Goal: Task Accomplishment & Management: Complete application form

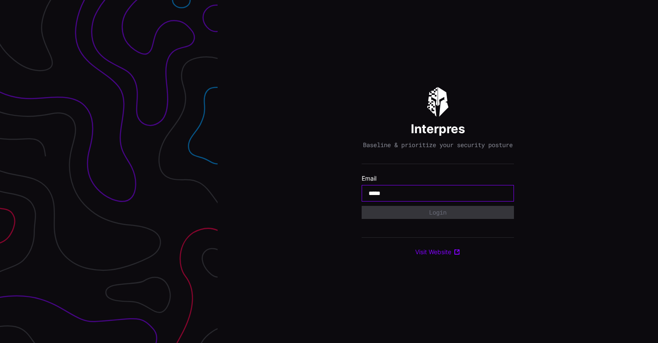
type input "**********"
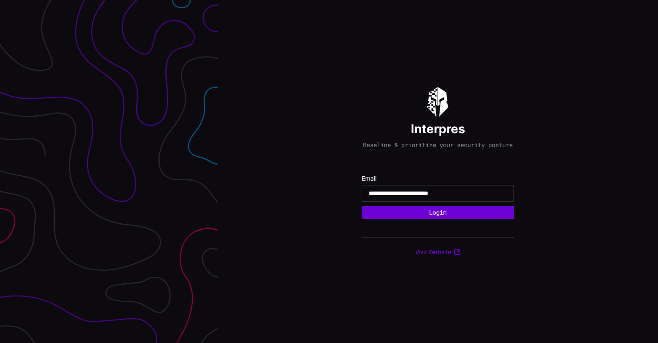
click at [377, 214] on button "Login" at bounding box center [438, 212] width 152 height 13
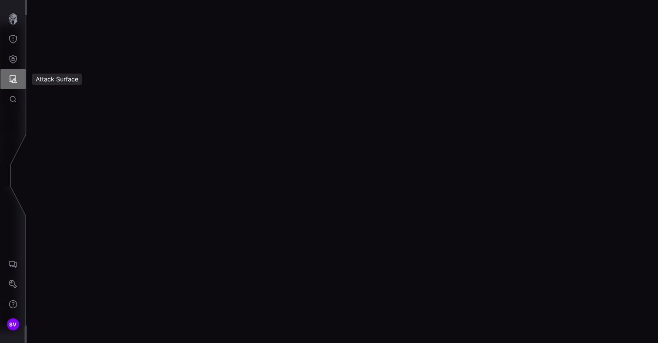
click at [17, 72] on button "Attack Surface" at bounding box center [12, 79] width 25 height 20
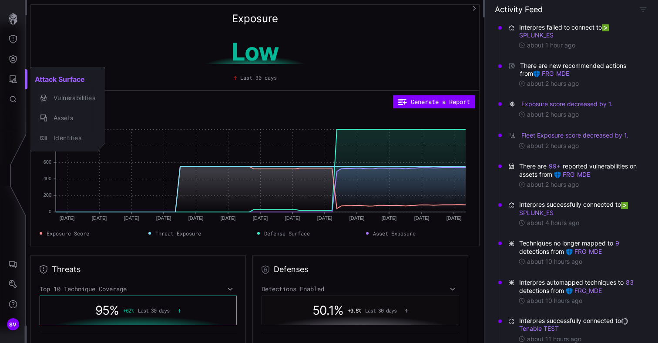
click at [211, 248] on div at bounding box center [329, 171] width 658 height 343
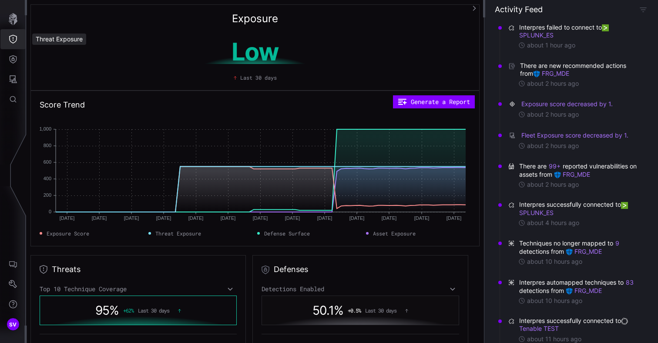
click at [19, 37] on button "Threat Exposure" at bounding box center [12, 39] width 25 height 20
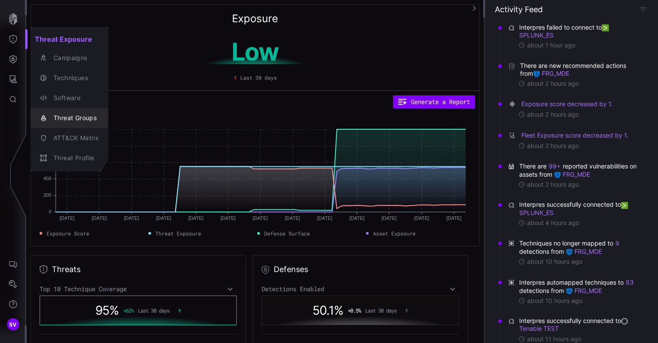
click at [91, 115] on div "Threat Groups" at bounding box center [74, 118] width 50 height 11
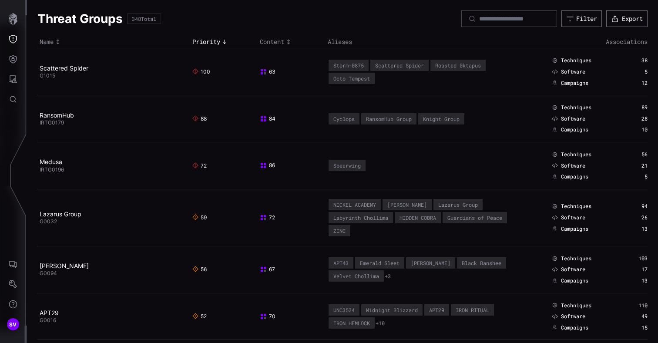
click at [200, 88] on td "100" at bounding box center [224, 71] width 68 height 47
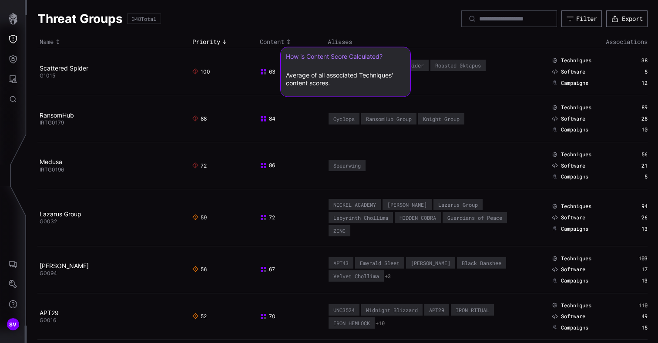
click at [264, 74] on rect at bounding box center [265, 73] width 2 height 2
click at [269, 74] on span "63" at bounding box center [268, 71] width 16 height 7
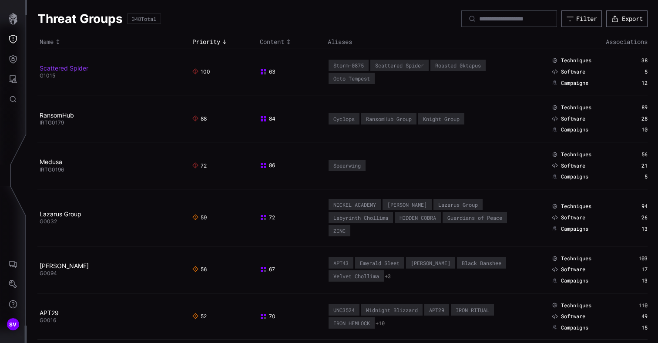
click at [53, 67] on link "Scattered Spider" at bounding box center [64, 67] width 49 height 7
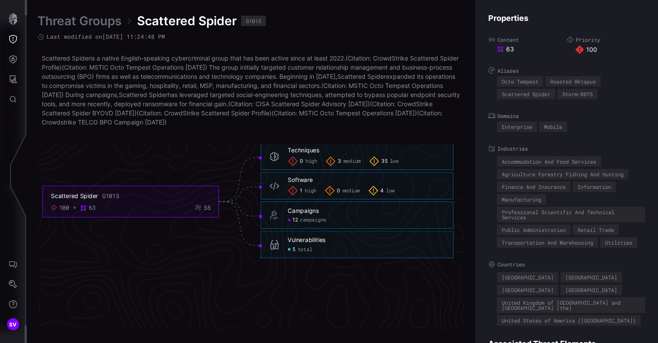
scroll to position [1884, 442]
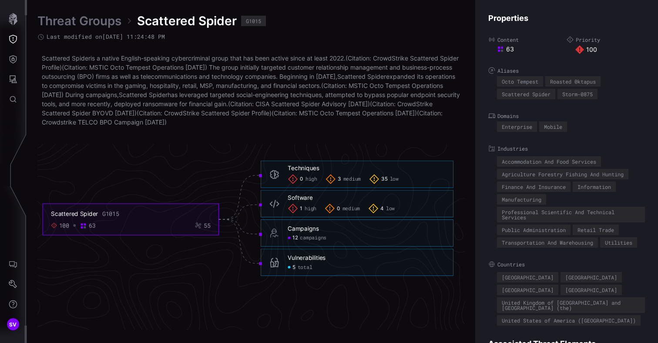
click at [310, 261] on div "Vulnerabilities" at bounding box center [307, 258] width 38 height 8
click at [344, 238] on div "12 campaigns" at bounding box center [366, 238] width 157 height 7
click at [306, 229] on div "Campaigns" at bounding box center [303, 229] width 31 height 8
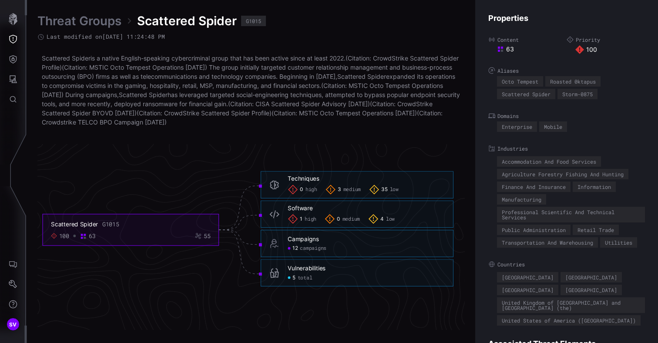
scroll to position [1868, 442]
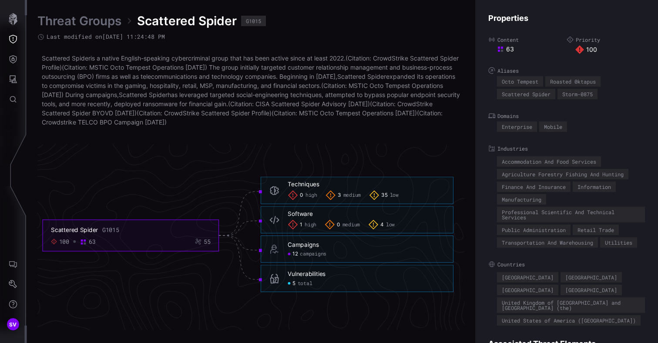
click at [88, 241] on div "63" at bounding box center [88, 242] width 16 height 8
click at [93, 243] on div "63" at bounding box center [92, 242] width 7 height 8
click at [83, 247] on foreignobject "Scattered Spider G1015 100 63 55" at bounding box center [131, 235] width 176 height 31
click at [86, 245] on icon at bounding box center [83, 242] width 7 height 7
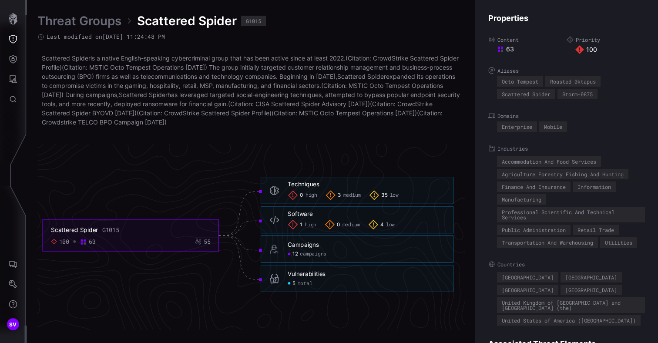
click at [85, 244] on rect at bounding box center [85, 244] width 2 height 2
click at [84, 244] on rect at bounding box center [85, 244] width 2 height 2
click at [93, 242] on div "63" at bounding box center [92, 242] width 7 height 8
drag, startPoint x: 93, startPoint y: 242, endPoint x: 86, endPoint y: 242, distance: 7.0
click at [93, 242] on div "63" at bounding box center [92, 242] width 7 height 8
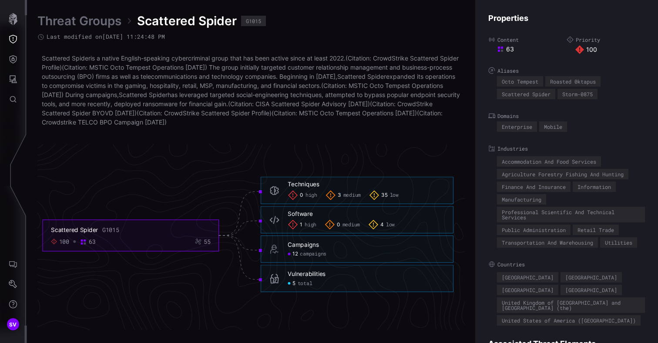
click at [84, 242] on icon at bounding box center [83, 242] width 7 height 7
click at [83, 19] on link "Threat Groups" at bounding box center [79, 21] width 84 height 16
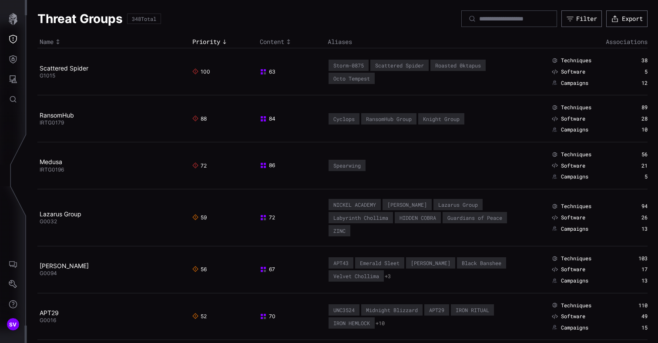
click at [303, 67] on td "63" at bounding box center [292, 71] width 68 height 47
click at [270, 71] on span "63" at bounding box center [268, 71] width 16 height 7
drag, startPoint x: 259, startPoint y: 63, endPoint x: 258, endPoint y: 71, distance: 7.8
click at [259, 66] on td "63" at bounding box center [292, 71] width 68 height 47
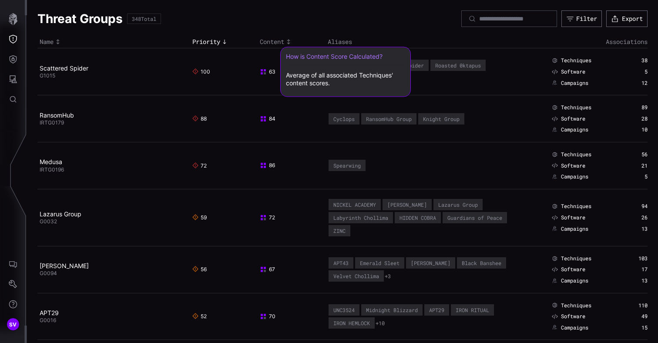
click at [260, 72] on icon at bounding box center [263, 71] width 7 height 7
click at [262, 72] on icon at bounding box center [263, 71] width 7 height 7
click at [268, 72] on span "63" at bounding box center [268, 71] width 16 height 7
click at [270, 72] on span "63" at bounding box center [268, 71] width 16 height 7
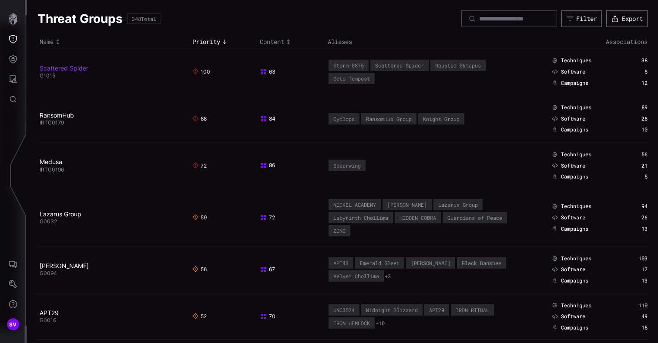
click at [78, 68] on link "Scattered Spider" at bounding box center [64, 67] width 49 height 7
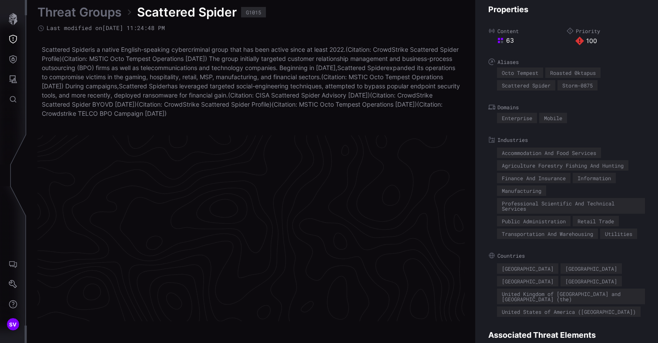
scroll to position [1870, 442]
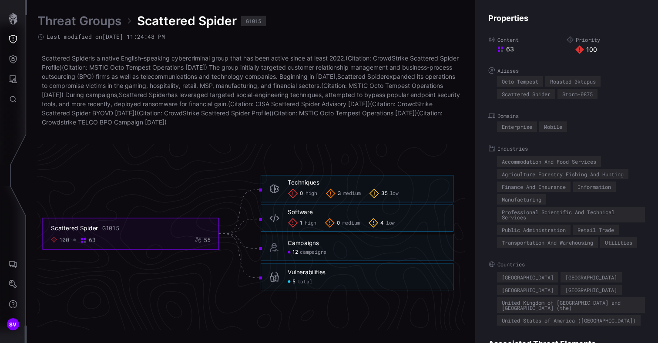
click at [306, 181] on div "Techniques" at bounding box center [303, 183] width 31 height 8
click at [312, 253] on span "campaigns" at bounding box center [313, 252] width 27 height 7
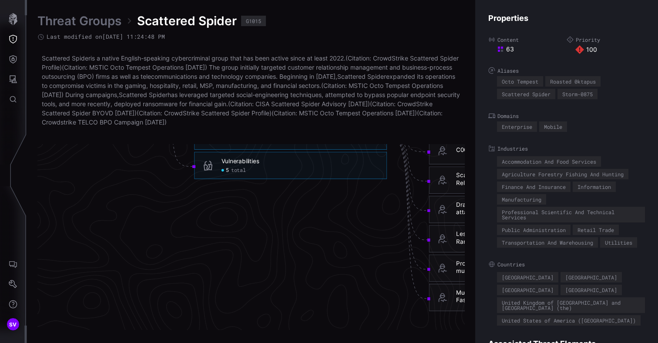
scroll to position [1826, 391]
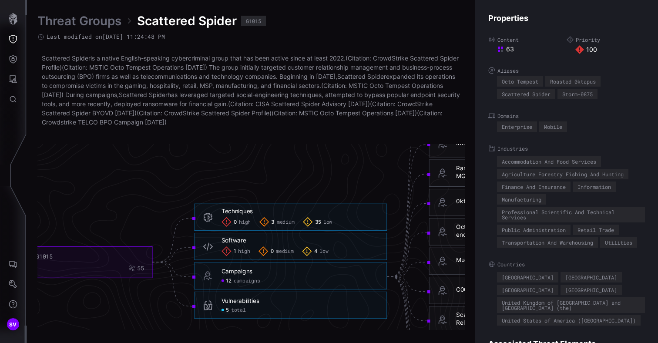
click at [332, 224] on span "low" at bounding box center [328, 222] width 9 height 7
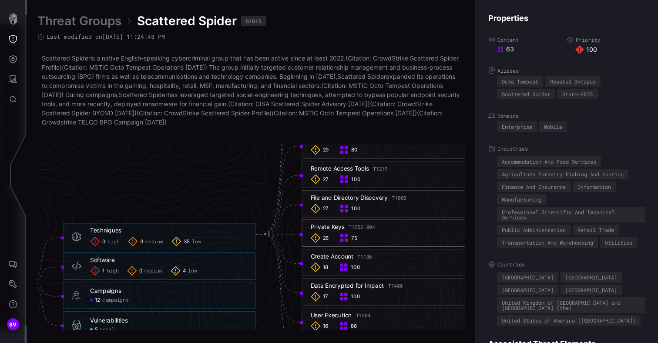
scroll to position [1875, 521]
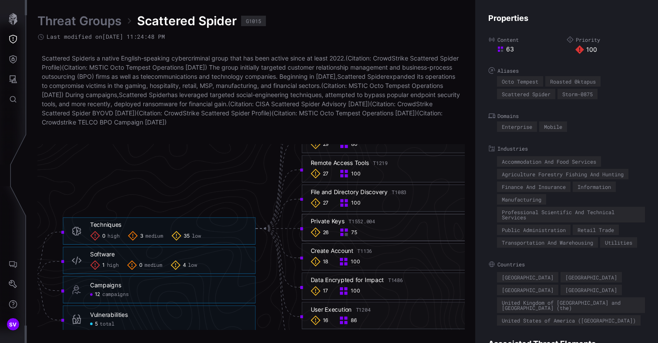
click at [335, 233] on div "26 75" at bounding box center [398, 232] width 175 height 10
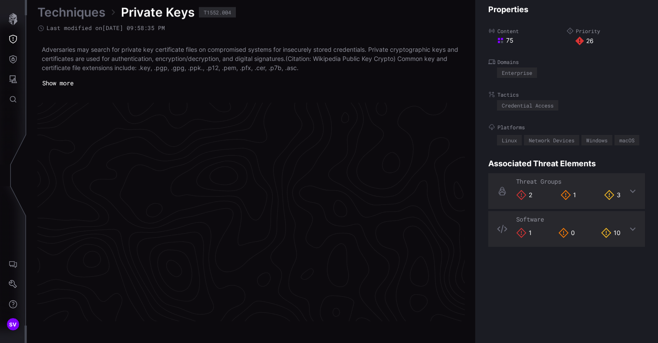
scroll to position [1853, 442]
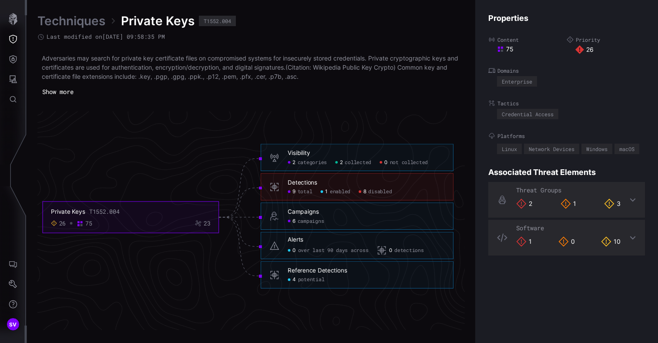
click at [389, 194] on span "disabled" at bounding box center [380, 192] width 24 height 7
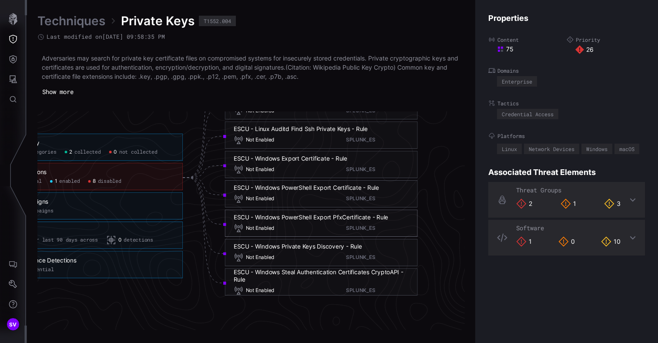
scroll to position [1944, 596]
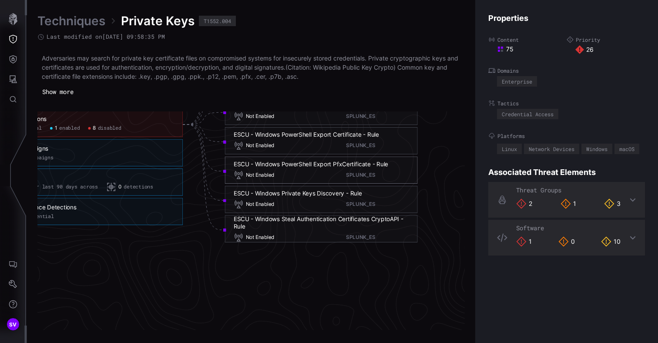
click at [298, 165] on div "ESCU - Windows PowerShell Export PfxCertificate - Rule" at bounding box center [311, 164] width 155 height 8
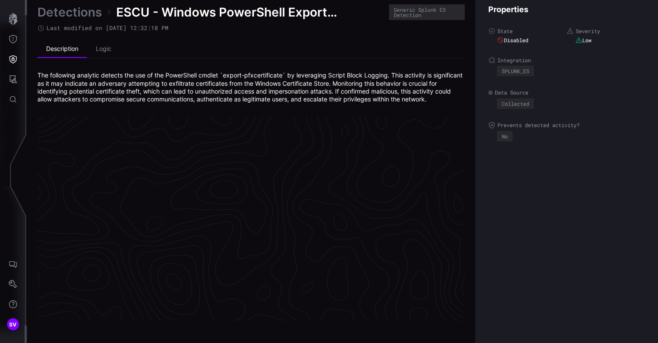
scroll to position [1864, 442]
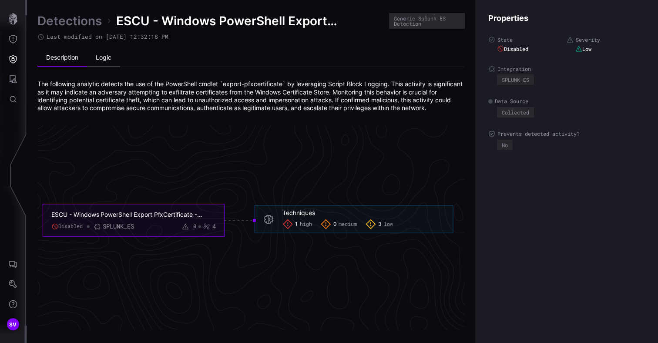
click at [111, 63] on li "Logic" at bounding box center [103, 57] width 33 height 17
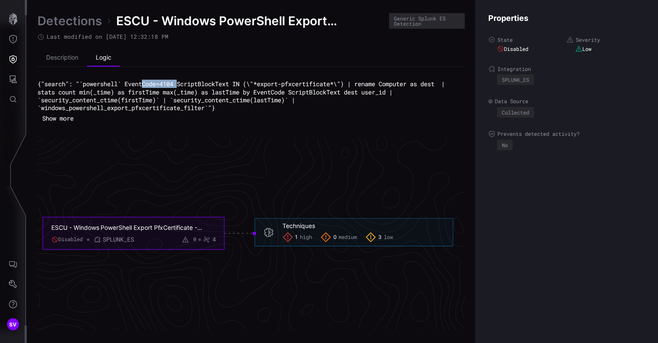
drag, startPoint x: 183, startPoint y: 83, endPoint x: 147, endPoint y: 82, distance: 36.1
click at [147, 82] on code "{"search": "`powershell` EventCode=4104 ScriptBlockText IN (\"*export-pfxcertif…" at bounding box center [242, 96] width 411 height 32
click at [154, 118] on div "{"search": "`powershell` EventCode=4104 ScriptBlockText IN (\"*export-pfxcertif…" at bounding box center [251, 102] width 428 height 45
click at [84, 21] on link "Detections" at bounding box center [69, 21] width 64 height 16
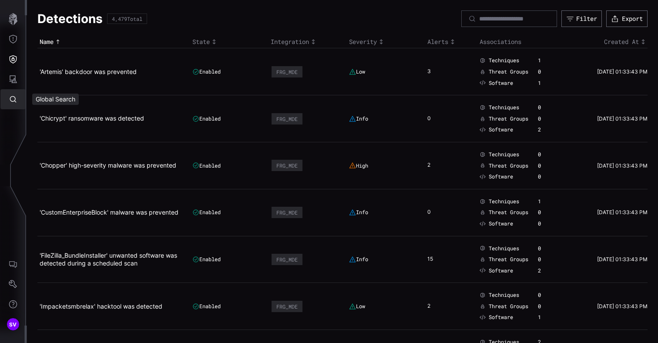
click at [11, 84] on button "Attack Surface" at bounding box center [12, 79] width 25 height 20
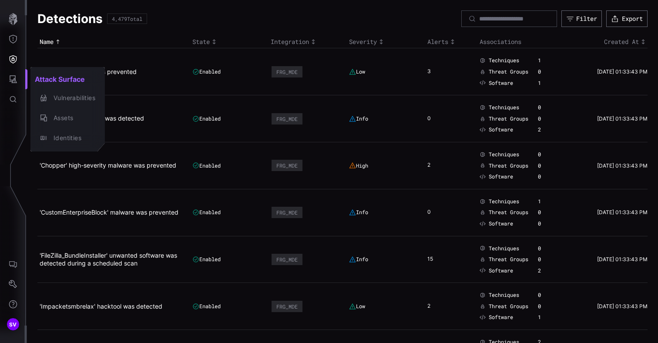
click at [16, 63] on div at bounding box center [329, 171] width 658 height 343
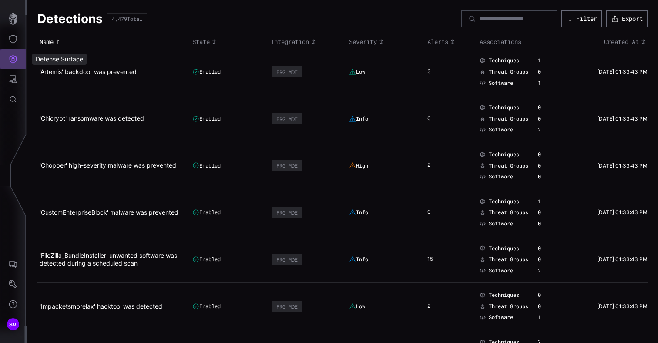
click at [7, 57] on button "Defense Surface" at bounding box center [12, 59] width 25 height 20
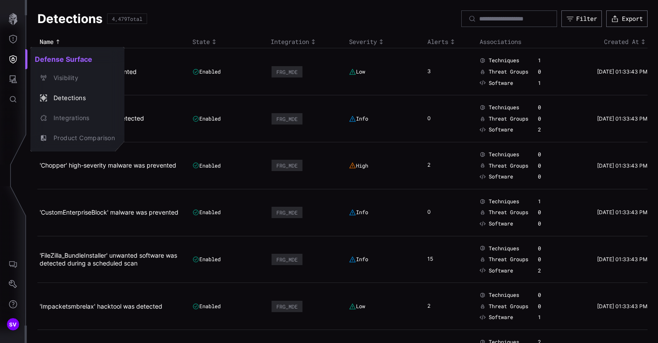
click at [9, 35] on div at bounding box center [329, 171] width 658 height 343
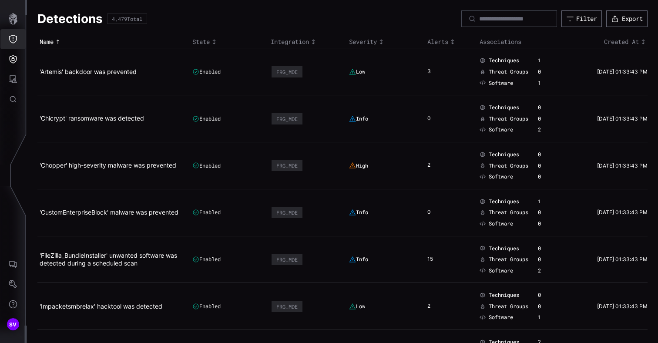
click at [18, 44] on button "Threat Exposure" at bounding box center [12, 39] width 25 height 20
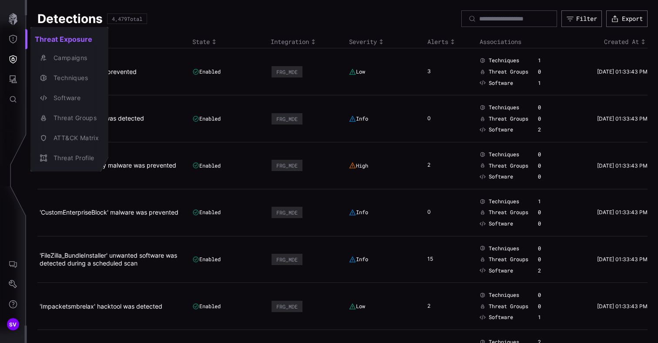
click at [16, 18] on div at bounding box center [329, 171] width 658 height 343
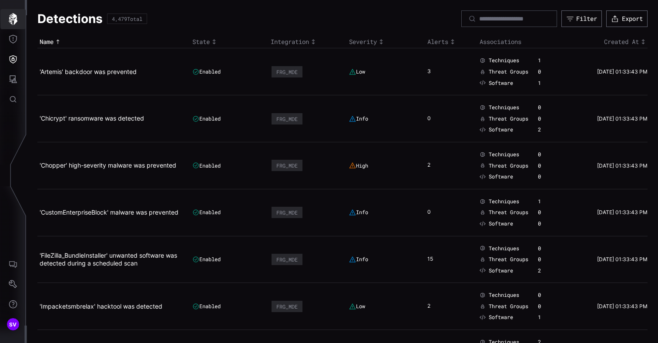
click at [16, 18] on icon "button" at bounding box center [13, 19] width 9 height 12
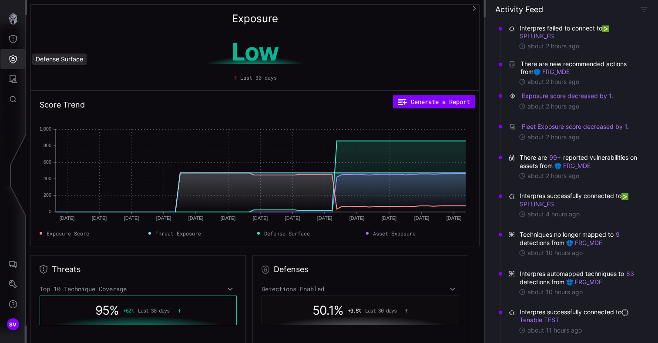
click at [15, 50] on button "Defense Surface" at bounding box center [12, 59] width 25 height 20
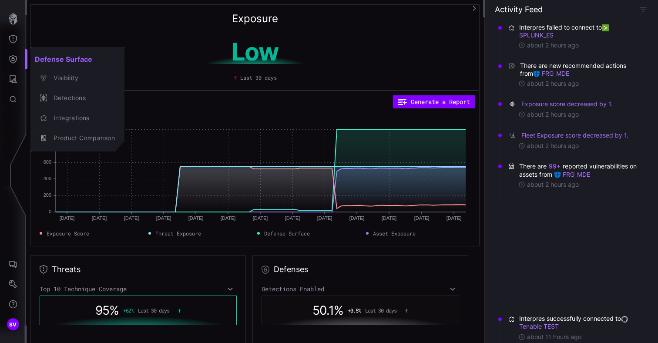
click at [11, 40] on div at bounding box center [329, 171] width 658 height 343
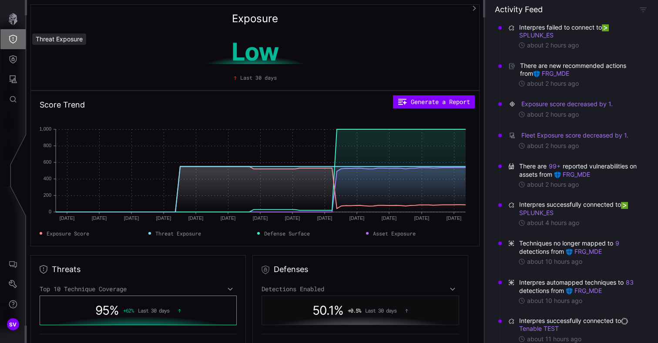
click at [12, 40] on icon "Threat Exposure" at bounding box center [13, 39] width 9 height 9
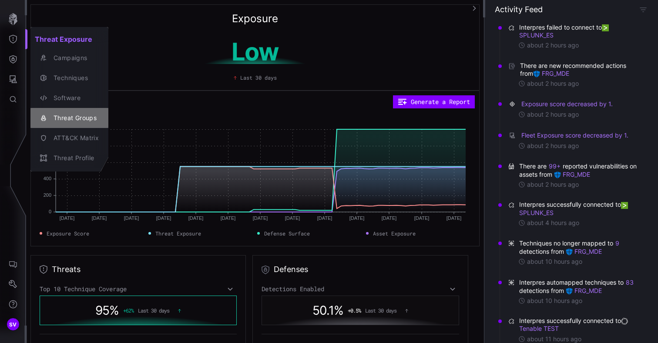
click at [74, 120] on div "Threat Groups" at bounding box center [74, 118] width 50 height 11
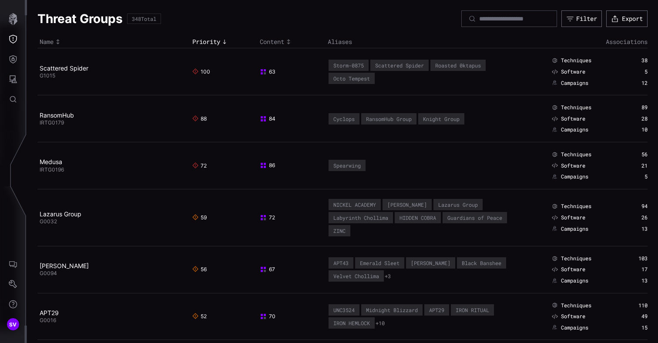
click at [260, 74] on icon at bounding box center [263, 71] width 7 height 7
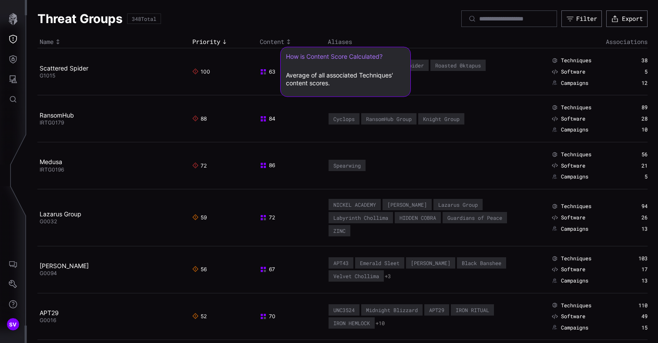
click at [273, 68] on div "63" at bounding box center [288, 71] width 57 height 7
click at [273, 70] on span "63" at bounding box center [268, 71] width 16 height 7
click at [265, 74] on span "63" at bounding box center [268, 71] width 16 height 7
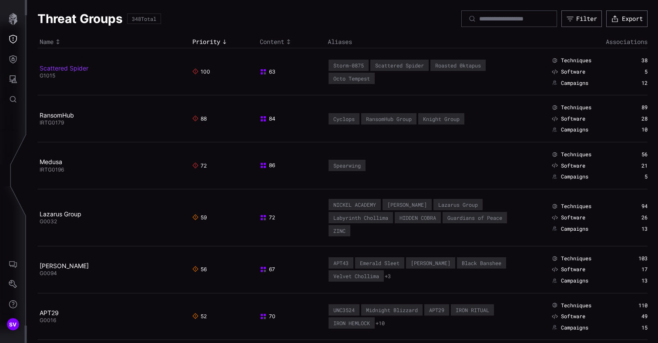
click at [78, 70] on link "Scattered Spider" at bounding box center [64, 67] width 49 height 7
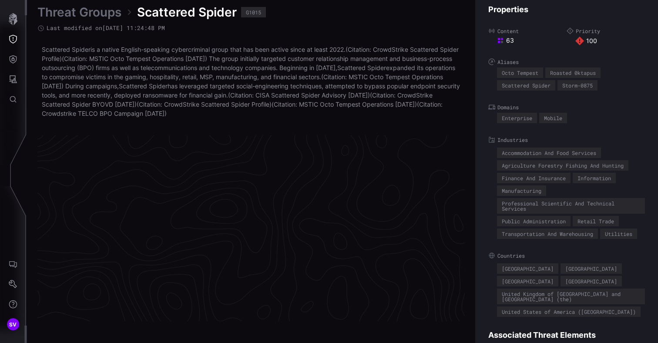
scroll to position [1870, 442]
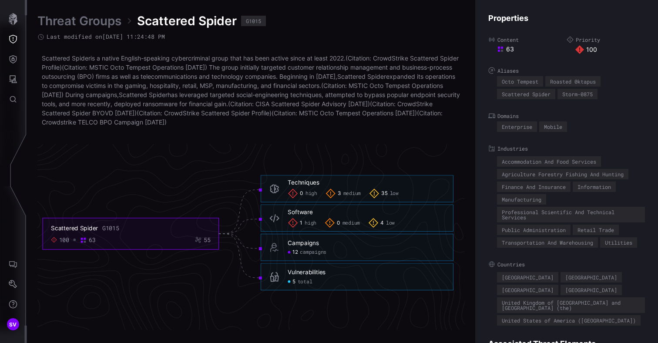
click at [393, 196] on span "low" at bounding box center [394, 193] width 9 height 7
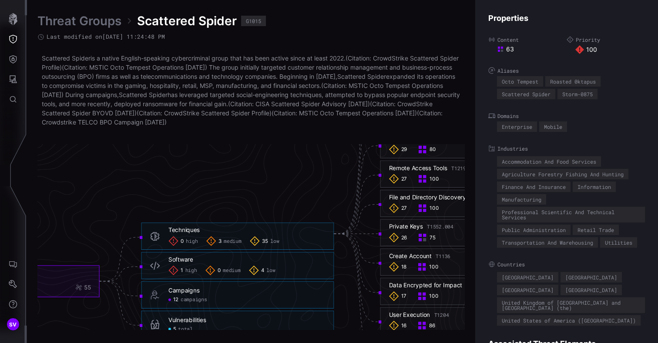
click at [237, 240] on span "medium" at bounding box center [232, 241] width 17 height 7
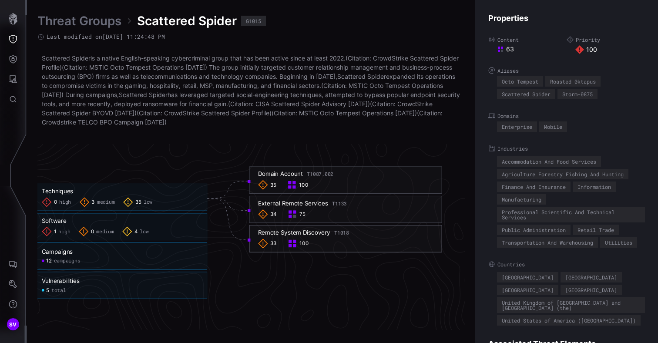
scroll to position [1870, 583]
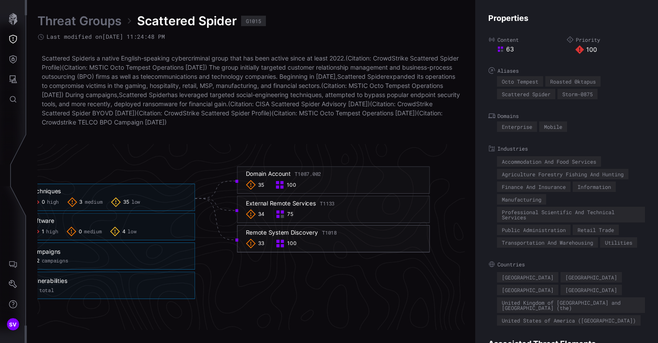
click at [299, 205] on div "External Remote Services T1133" at bounding box center [290, 204] width 89 height 8
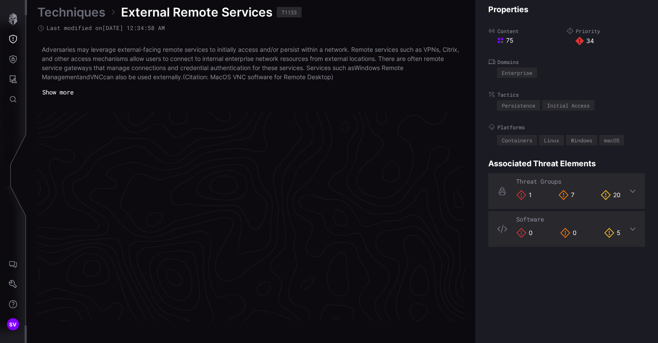
scroll to position [1858, 442]
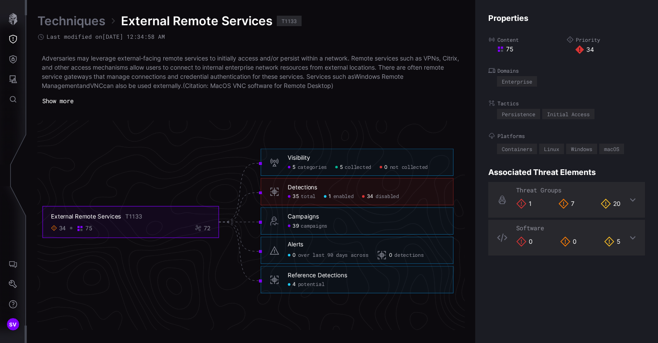
click at [388, 197] on span "disabled" at bounding box center [388, 196] width 24 height 7
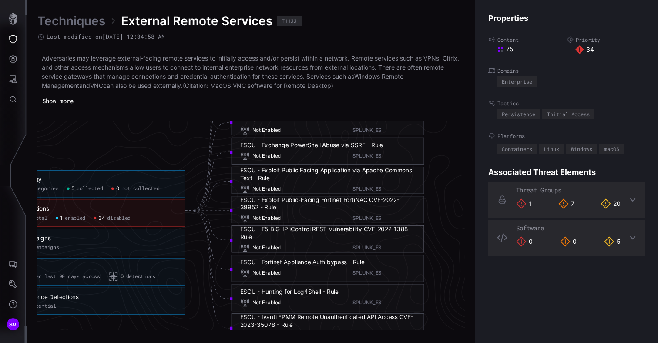
scroll to position [1914, 591]
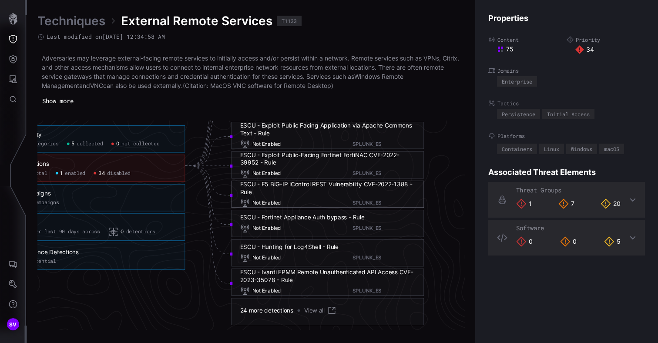
drag, startPoint x: 367, startPoint y: 222, endPoint x: 240, endPoint y: 217, distance: 126.8
click at [240, 217] on h6 "ESCU - Fortinet Appliance Auth bypass - Rule" at bounding box center [327, 218] width 175 height 8
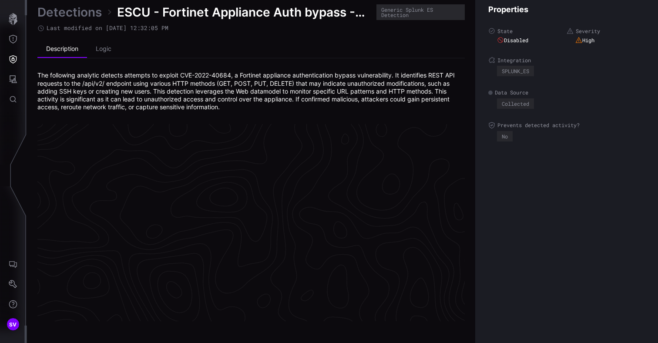
scroll to position [1864, 442]
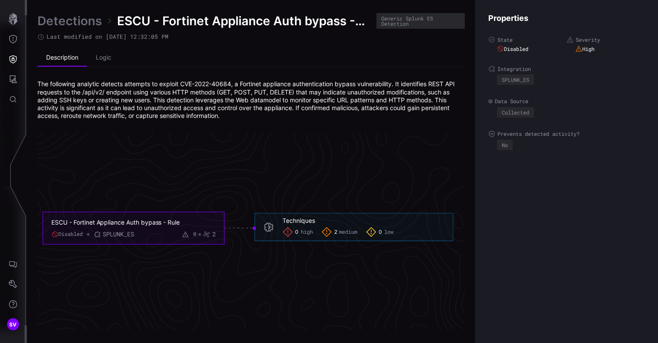
click at [334, 24] on span "ESCU - Fortinet Appliance Auth bypass - Rule" at bounding box center [244, 21] width 255 height 16
click at [330, 20] on span "ESCU - Fortinet Appliance Auth bypass - Rule" at bounding box center [244, 21] width 255 height 16
click at [331, 21] on span "ESCU - Fortinet Appliance Auth bypass - Rule" at bounding box center [244, 21] width 255 height 16
click at [249, 89] on div "The following analytic detects attempts to exploit CVE-2022-40684, a Fortinet a…" at bounding box center [251, 100] width 428 height 40
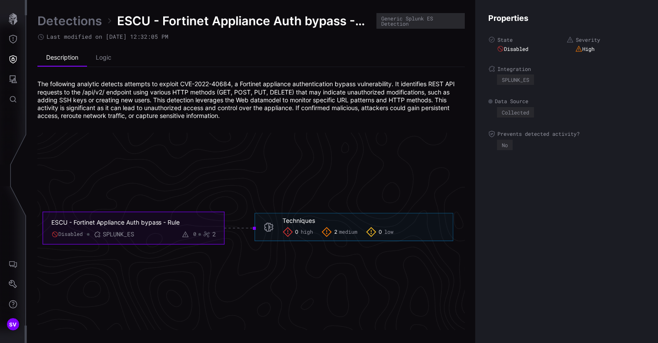
drag, startPoint x: 185, startPoint y: 222, endPoint x: 51, endPoint y: 219, distance: 133.7
click at [51, 219] on div "ESCU - Fortinet Appliance Auth bypass - Rule" at bounding box center [126, 223] width 151 height 8
copy div "ESCU - Fortinet Appliance Auth bypass - Rule"
click at [224, 188] on icon "ESCU - Fortinet Appliance Auth bypass - Rule Disabled SPLUNK_ES 0 2 Techniques …" at bounding box center [248, 228] width 1306 height 3919
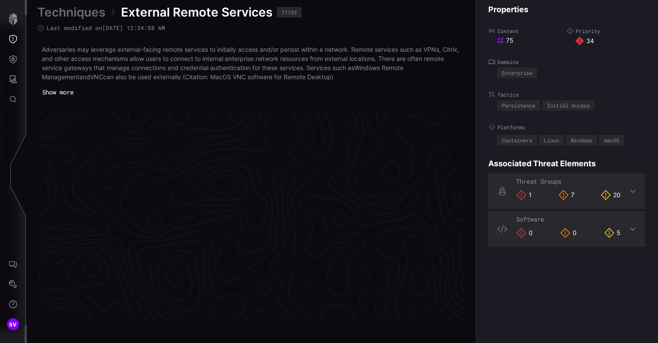
scroll to position [1858, 442]
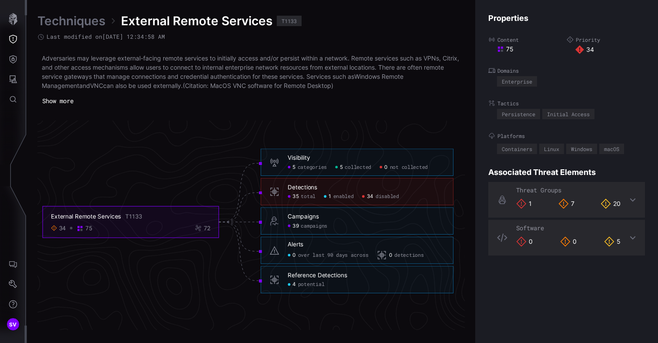
click at [388, 195] on span "disabled" at bounding box center [388, 196] width 24 height 7
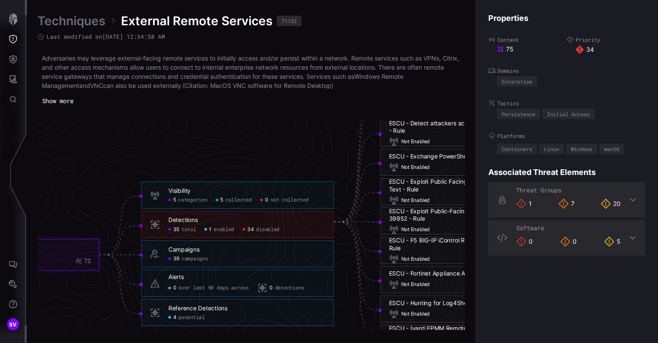
click at [254, 168] on icon "External Remote Services T1133 34 75 72 Visibility 5 categories 5 collected 0 n…" at bounding box center [248, 222] width 1306 height 3919
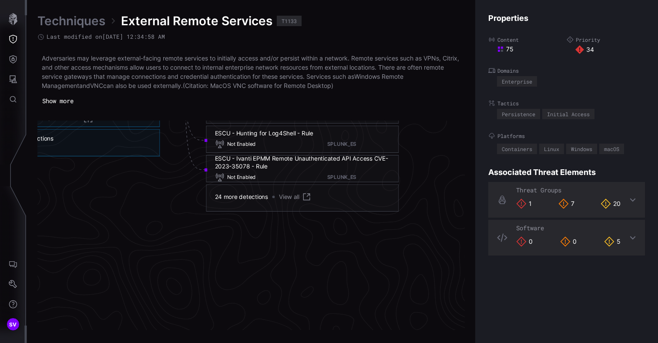
scroll to position [1799, 617]
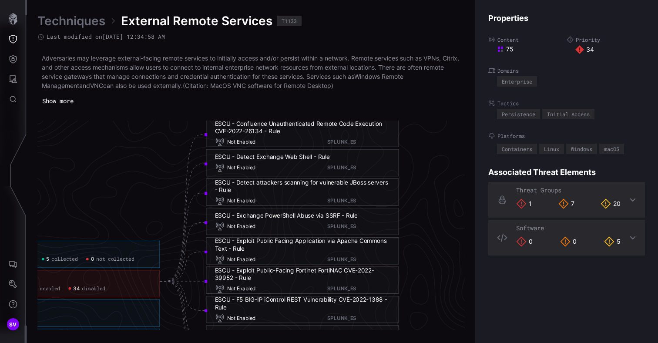
click at [298, 182] on div "ESCU - Detect attackers scanning for vulnerable JBoss servers - Rule" at bounding box center [302, 186] width 175 height 15
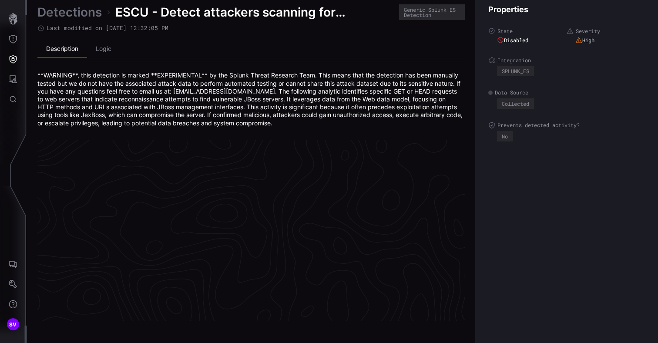
scroll to position [1872, 442]
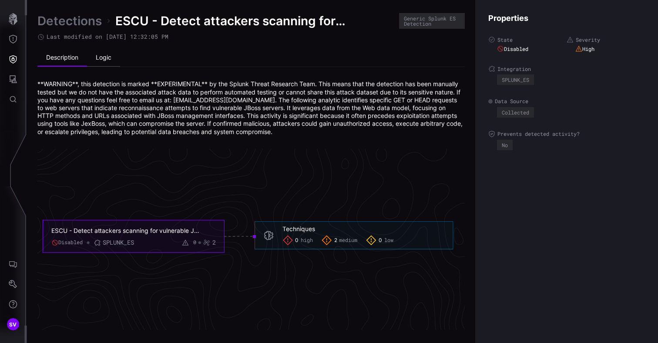
click at [104, 60] on li "Logic" at bounding box center [103, 57] width 33 height 17
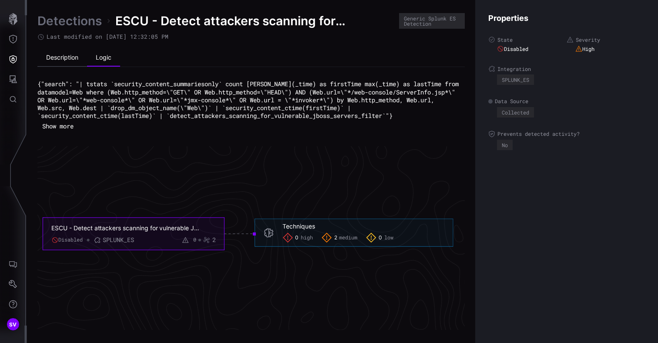
click at [67, 54] on li "Description" at bounding box center [62, 57] width 50 height 17
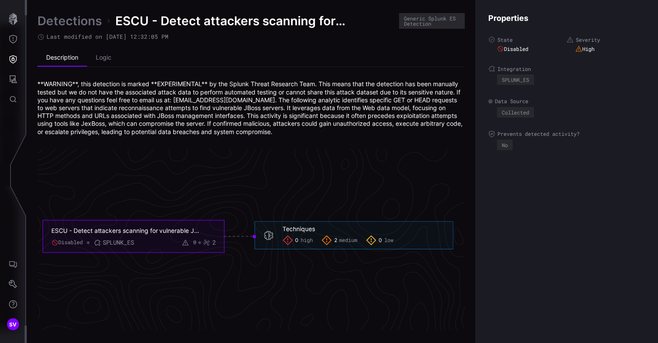
click at [72, 30] on div "Detections ESCU - Detect attackers scanning for vulnerable JBoss servers - Rule…" at bounding box center [251, 74] width 428 height 123
click at [74, 24] on link "Detections" at bounding box center [69, 21] width 64 height 16
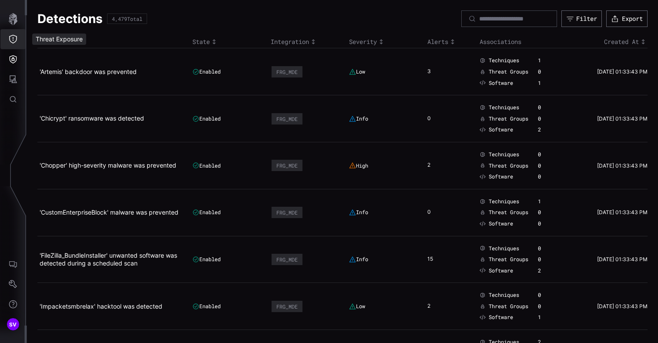
click at [9, 33] on button "Threat Exposure" at bounding box center [12, 39] width 25 height 20
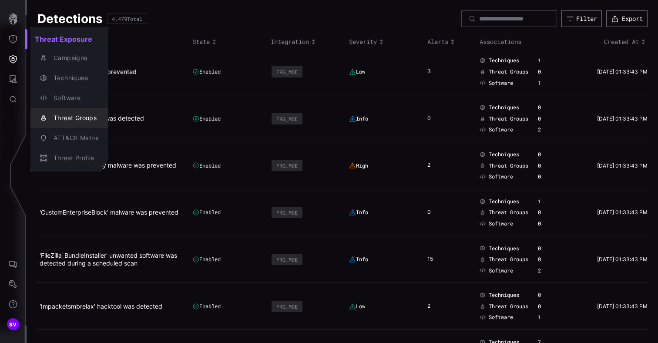
click at [68, 117] on div "Threat Groups" at bounding box center [74, 118] width 50 height 11
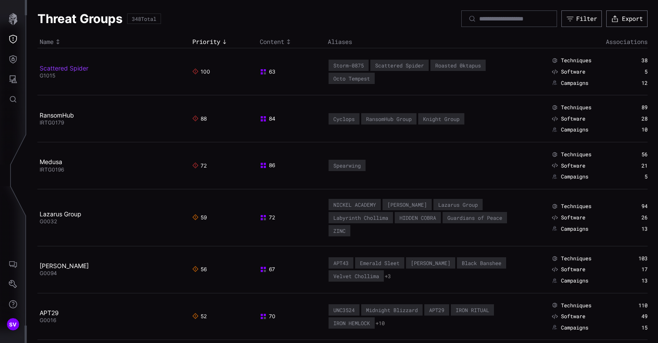
click at [66, 65] on link "Scattered Spider" at bounding box center [64, 67] width 49 height 7
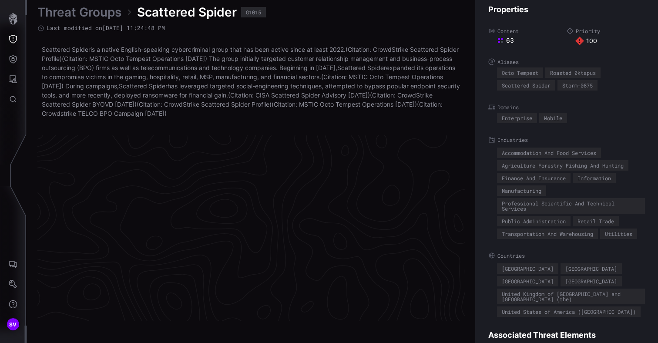
scroll to position [1870, 442]
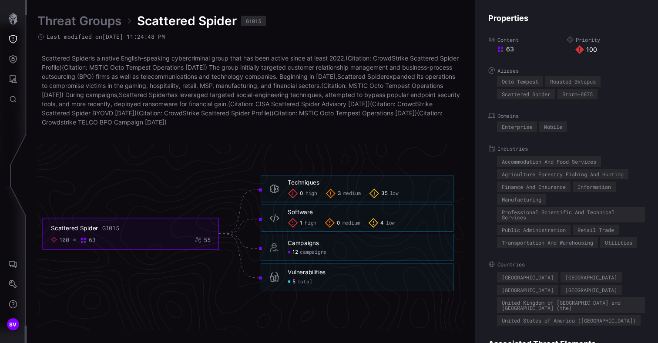
click at [391, 221] on span "low" at bounding box center [390, 223] width 9 height 7
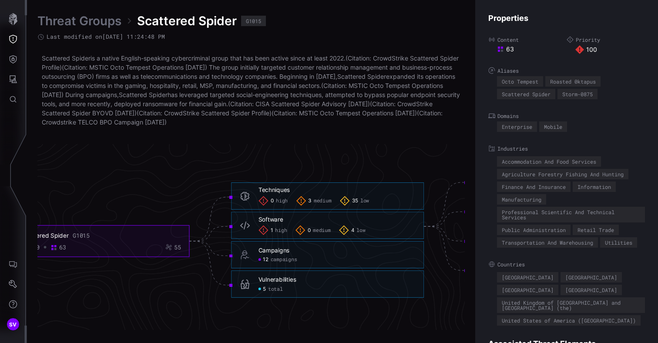
scroll to position [1870, 335]
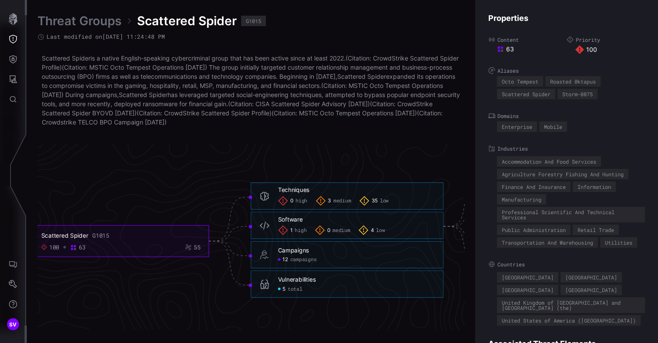
click at [293, 289] on span "total" at bounding box center [295, 289] width 15 height 7
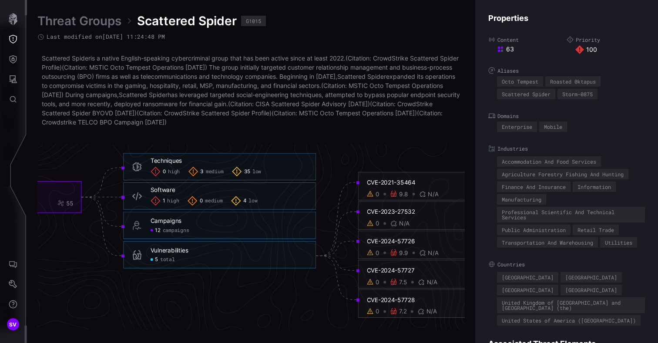
scroll to position [1870, 509]
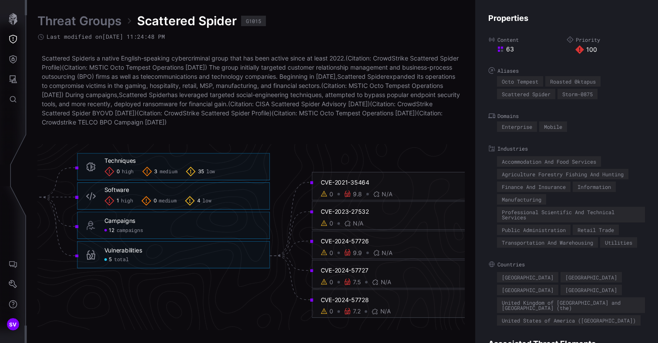
click at [376, 283] on icon at bounding box center [375, 282] width 7 height 7
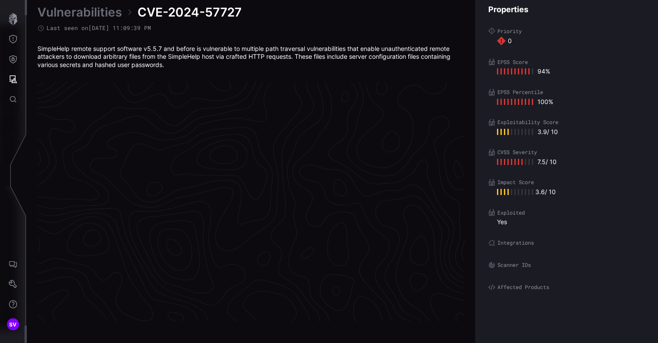
scroll to position [1843, 442]
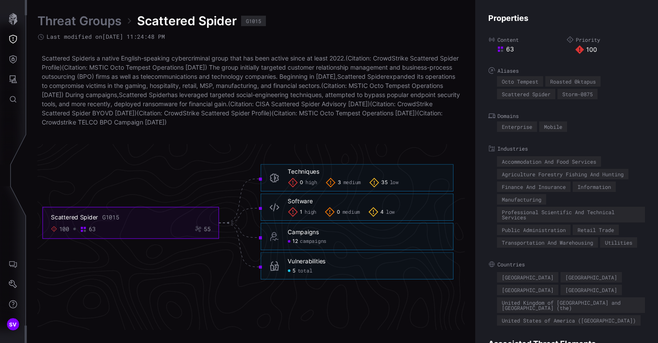
scroll to position [1886, 442]
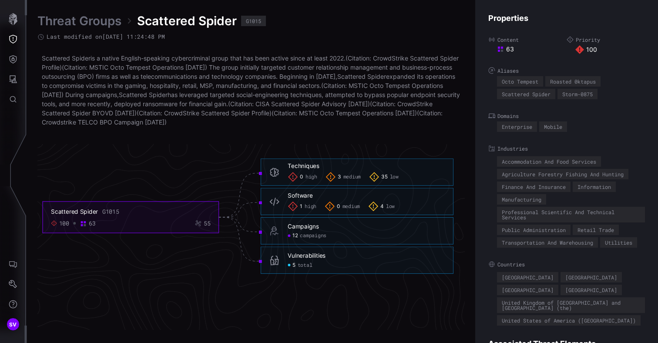
click at [306, 266] on span "total" at bounding box center [305, 265] width 15 height 7
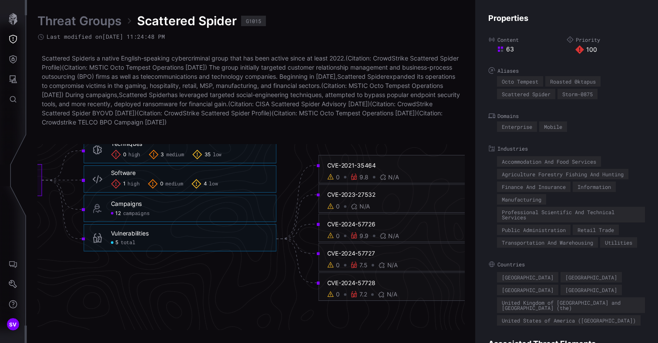
scroll to position [1887, 491]
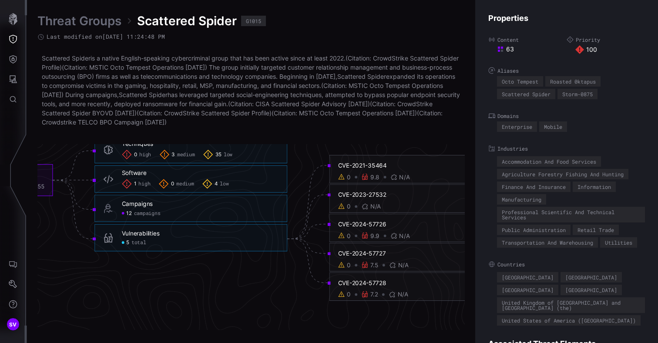
click at [81, 16] on link "Threat Groups" at bounding box center [79, 21] width 84 height 16
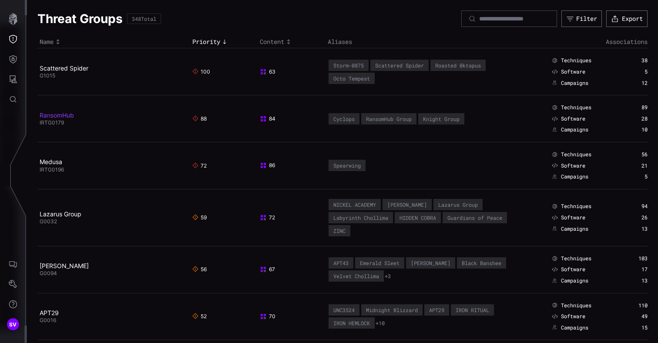
click at [60, 115] on link "RansomHub" at bounding box center [57, 114] width 34 height 7
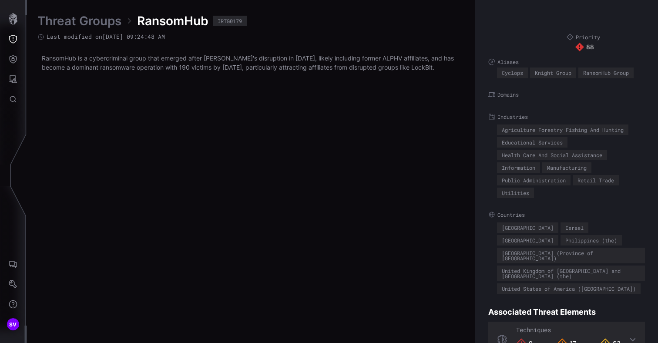
scroll to position [1853, 442]
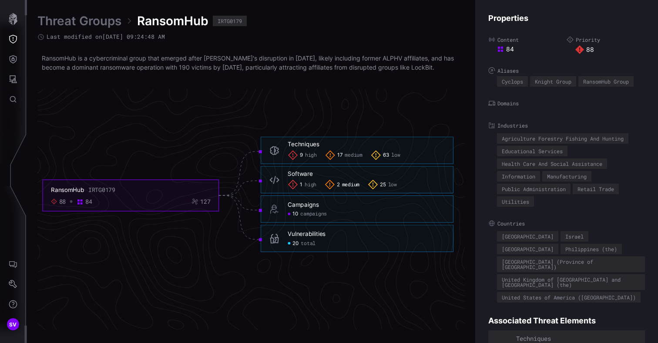
click at [312, 237] on div "Vulnerabilities" at bounding box center [307, 234] width 38 height 8
click at [293, 244] on span "20" at bounding box center [296, 243] width 6 height 7
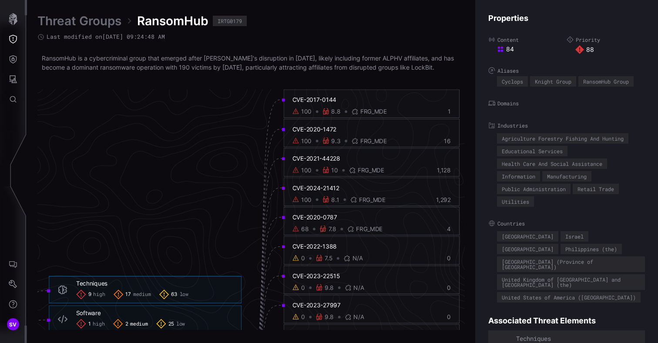
scroll to position [1659, 537]
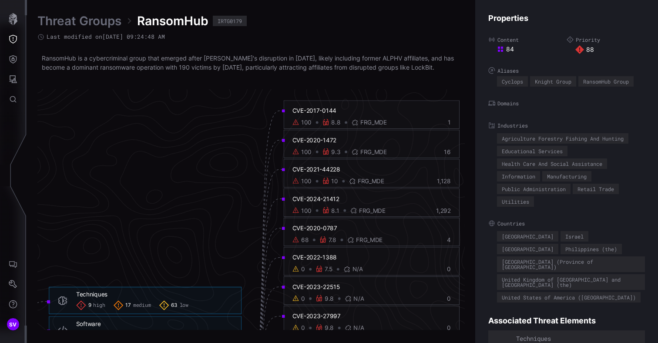
click at [327, 209] on icon at bounding box center [326, 210] width 6 height 7
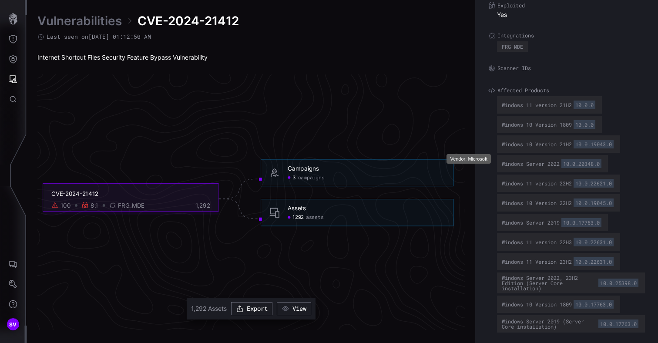
scroll to position [218, 0]
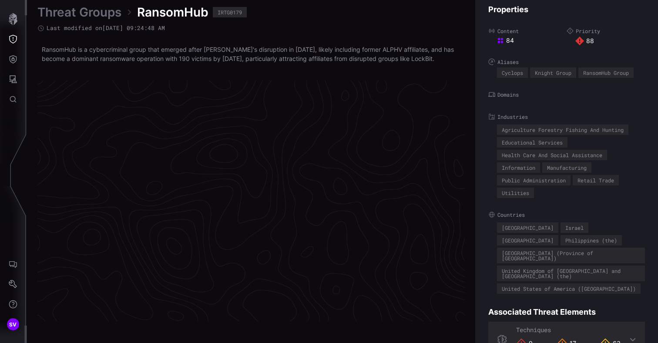
scroll to position [1842, 442]
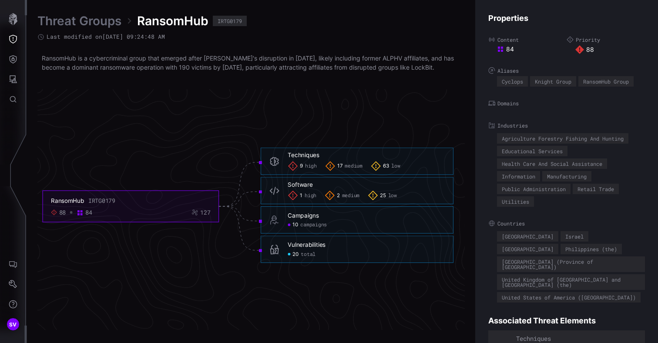
click at [317, 246] on div "Vulnerabilities" at bounding box center [307, 245] width 38 height 8
click at [310, 255] on span "total" at bounding box center [308, 254] width 15 height 7
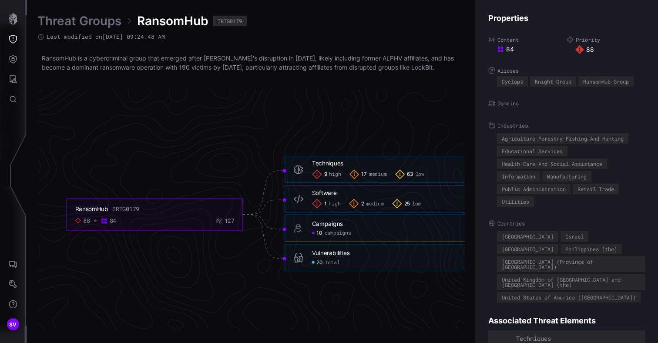
scroll to position [1790, 298]
click at [93, 25] on link "Threat Groups" at bounding box center [79, 21] width 84 height 16
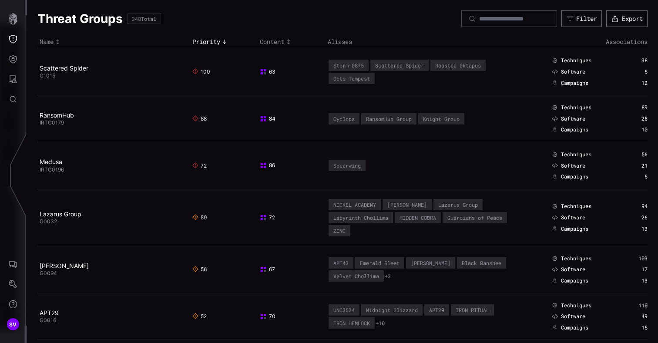
click at [79, 64] on td "Scattered Spider G1015" at bounding box center [113, 71] width 153 height 47
click at [69, 69] on link "Scattered Spider" at bounding box center [64, 67] width 49 height 7
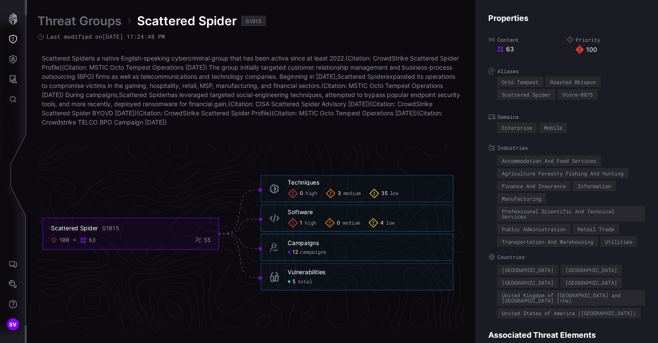
scroll to position [1959, 442]
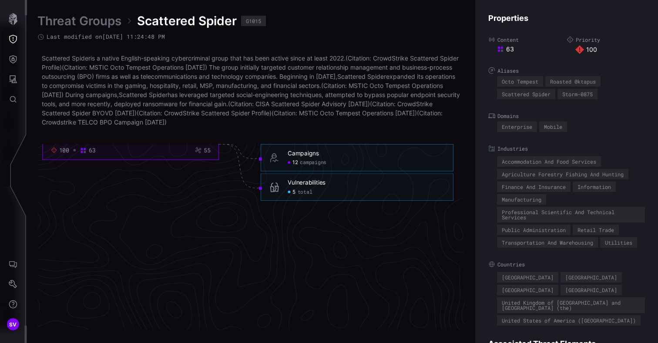
click at [317, 189] on div "Vulnerabilities 5 total" at bounding box center [357, 187] width 193 height 27
click at [307, 192] on span "total" at bounding box center [305, 192] width 15 height 7
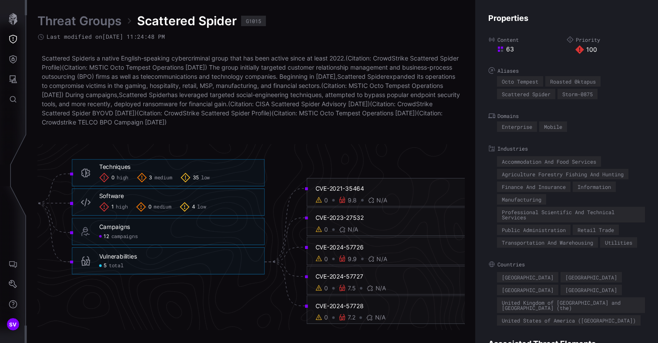
scroll to position [1864, 518]
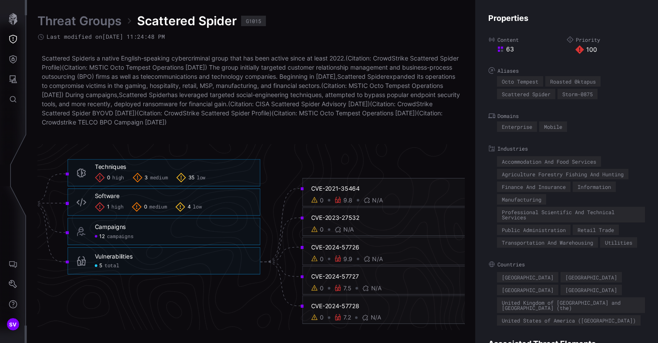
click at [151, 178] on span "medium" at bounding box center [158, 178] width 17 height 7
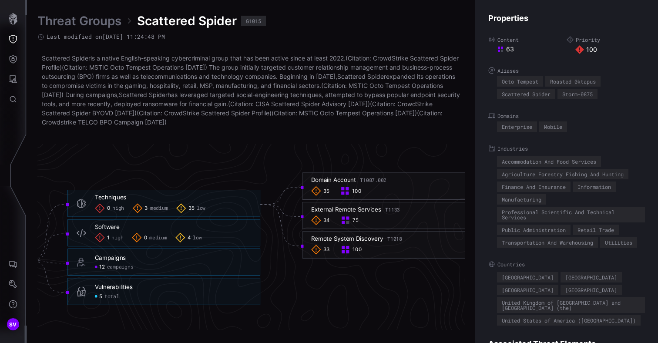
click at [203, 208] on span "low" at bounding box center [201, 208] width 9 height 7
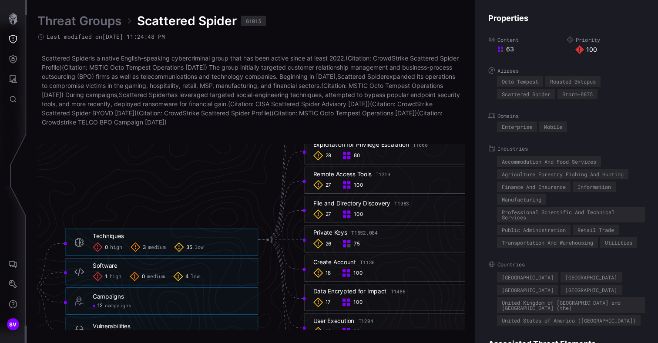
scroll to position [1959, 518]
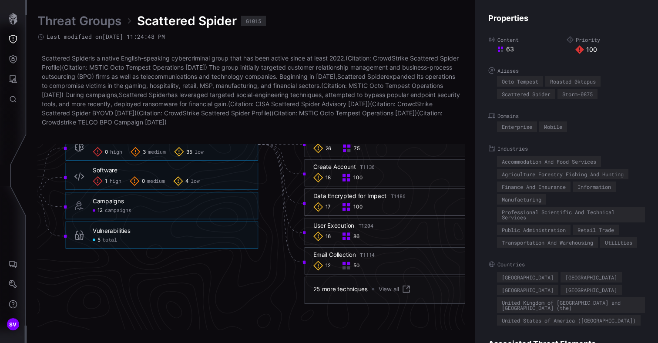
click at [335, 256] on div "Email Collection T1114" at bounding box center [344, 255] width 62 height 8
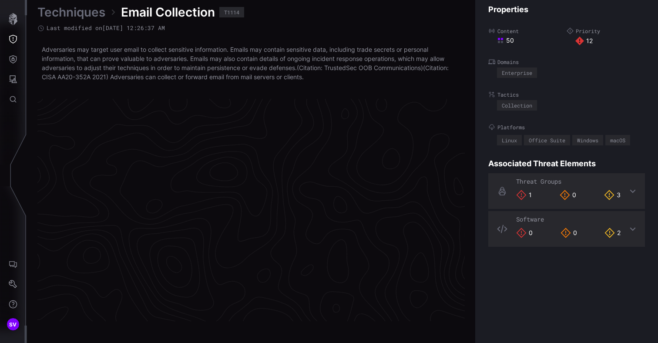
scroll to position [1851, 442]
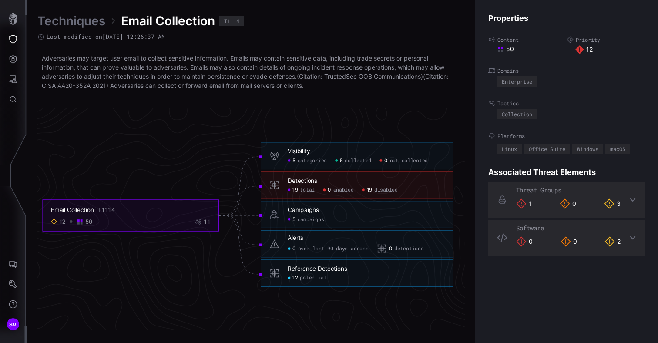
click at [386, 191] on span "disabled" at bounding box center [386, 190] width 24 height 7
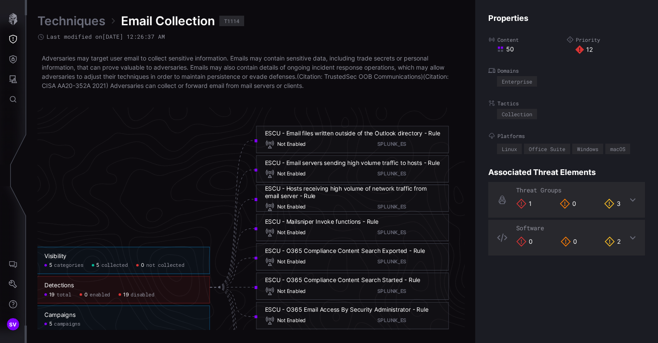
scroll to position [1779, 551]
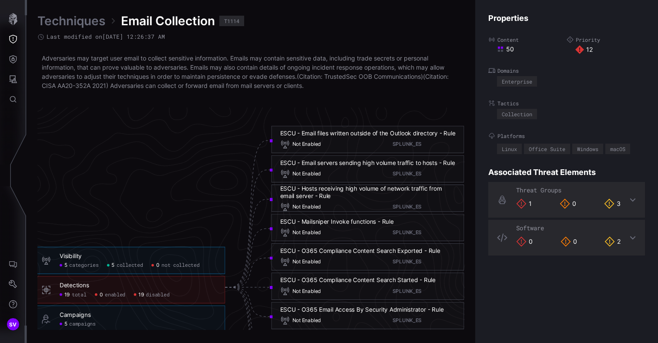
click at [119, 142] on icon "Email Collection T1114 12 50 11 Visibility 5 categories 5 collected 0 not colle…" at bounding box center [139, 287] width 1306 height 3919
click at [13, 59] on icon "Defense Surface" at bounding box center [13, 59] width 9 height 9
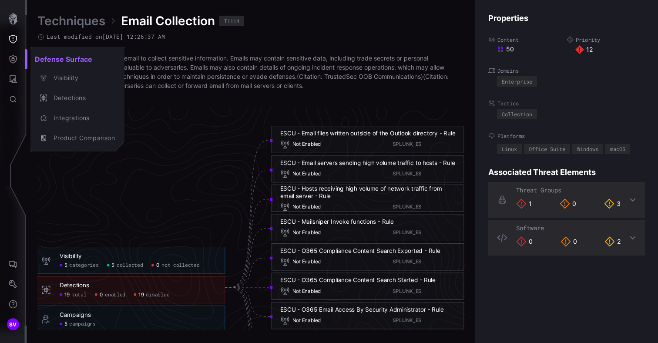
click at [20, 87] on div at bounding box center [329, 171] width 658 height 343
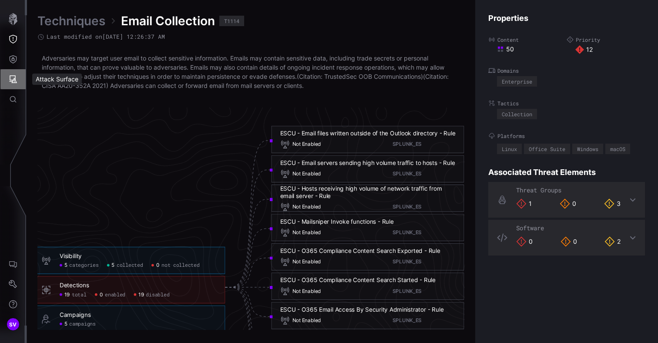
click at [16, 76] on icon "Attack Surface" at bounding box center [13, 79] width 9 height 9
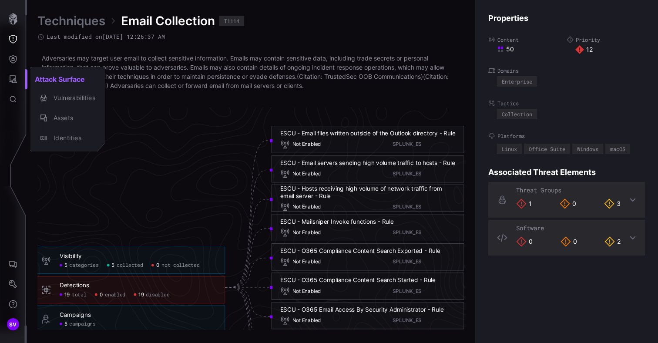
click at [3, 39] on div at bounding box center [329, 171] width 658 height 343
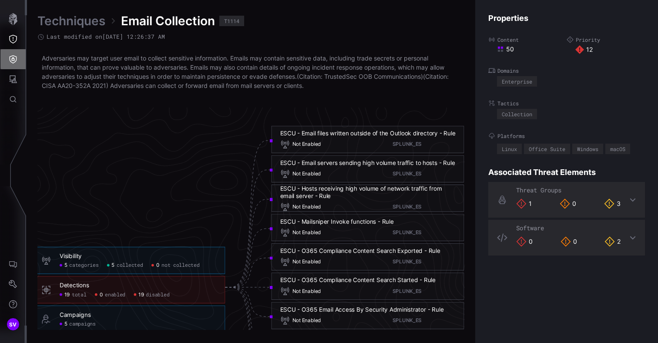
click at [18, 50] on button "Defense Surface" at bounding box center [12, 59] width 25 height 20
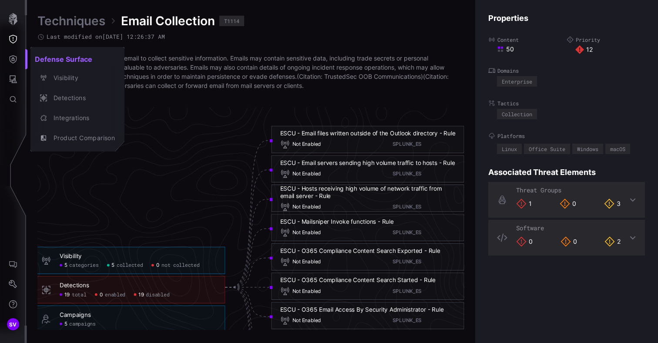
click at [15, 38] on div at bounding box center [329, 171] width 658 height 343
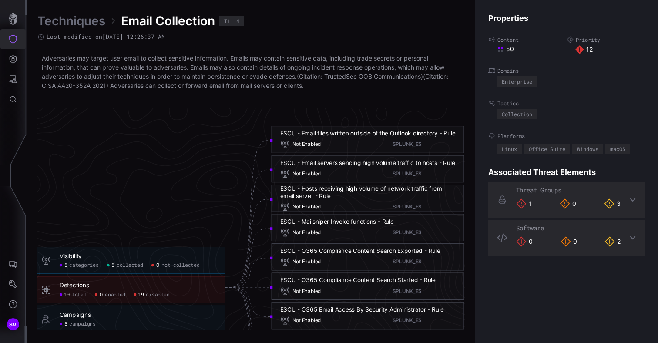
click at [17, 36] on button "Threat Exposure" at bounding box center [12, 39] width 25 height 20
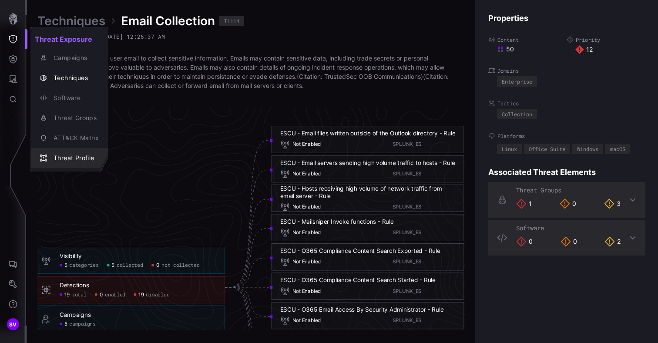
click at [81, 153] on div "Threat Profile" at bounding box center [74, 158] width 50 height 11
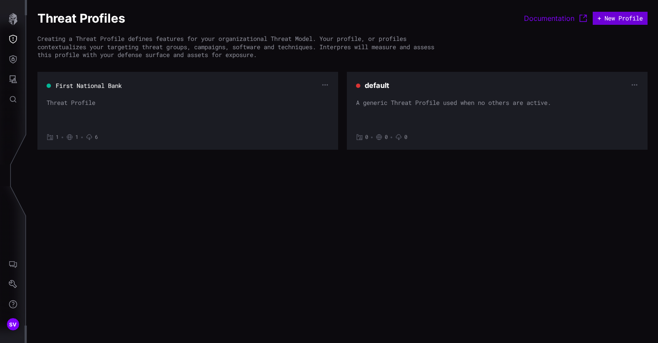
click at [605, 20] on button "+ New Profile" at bounding box center [620, 18] width 55 height 13
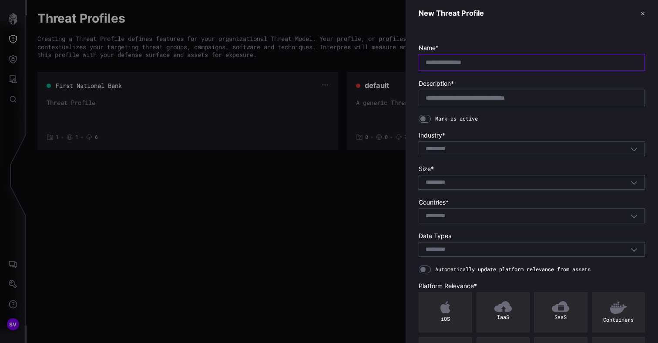
click at [464, 63] on input "text" at bounding box center [532, 62] width 212 height 8
type input "**********"
click at [483, 97] on input "text" at bounding box center [532, 98] width 212 height 8
type input "**********"
click at [504, 148] on div "Select..." at bounding box center [528, 149] width 205 height 8
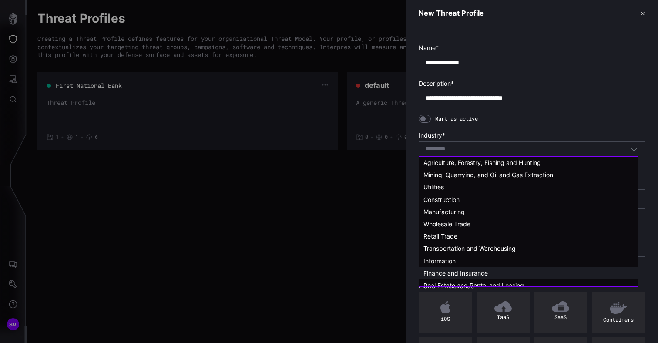
click at [468, 271] on span "Finance and Insurance" at bounding box center [456, 273] width 64 height 7
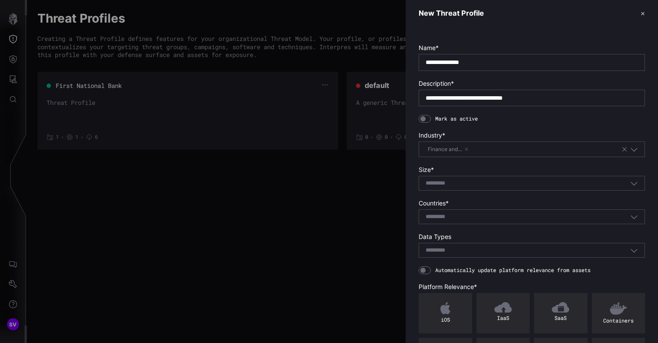
click at [457, 182] on div "Select..." at bounding box center [528, 183] width 205 height 8
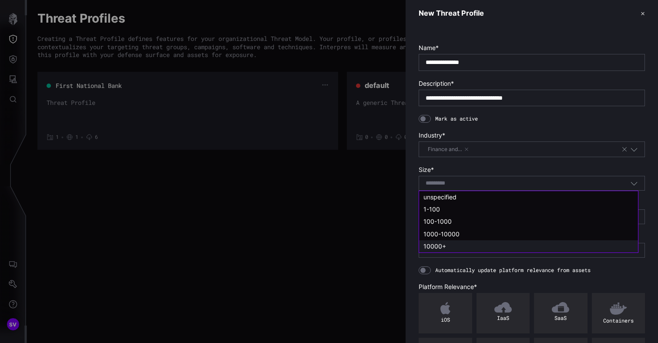
click at [430, 247] on span "10000+" at bounding box center [435, 246] width 23 height 7
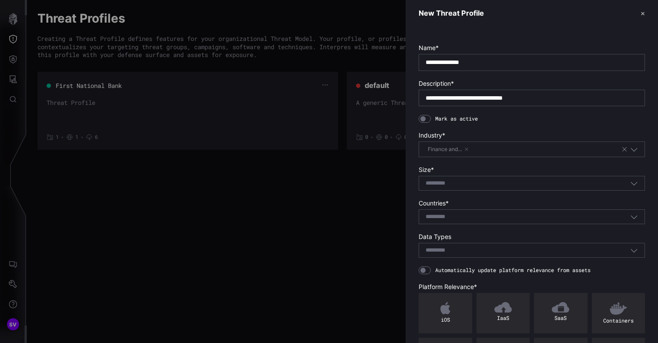
type input "******"
click at [451, 216] on input at bounding box center [441, 216] width 31 height 7
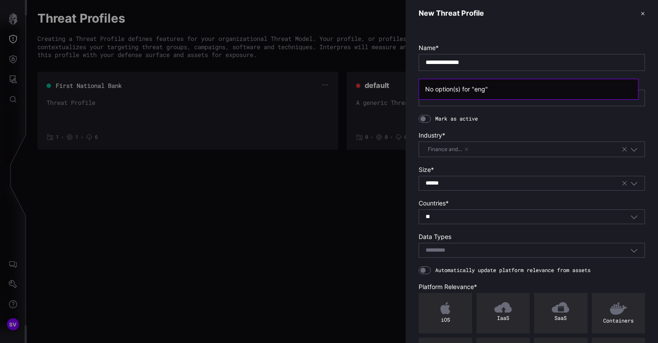
type input "*"
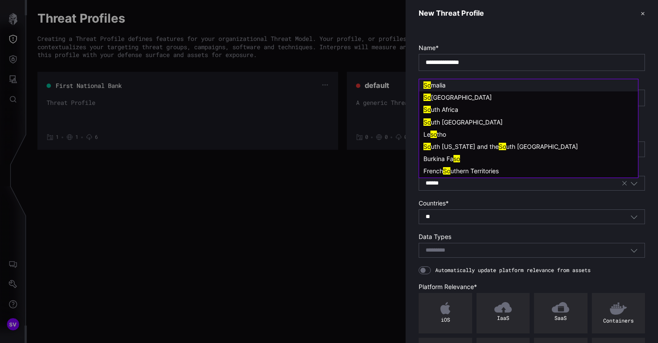
type input "***"
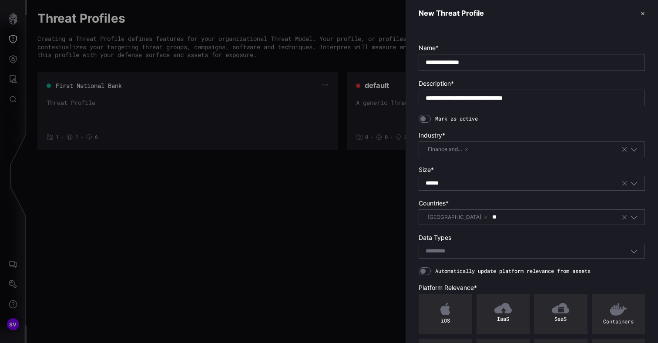
type input "*"
click at [507, 222] on div "[GEOGRAPHIC_DATA]" at bounding box center [523, 217] width 195 height 10
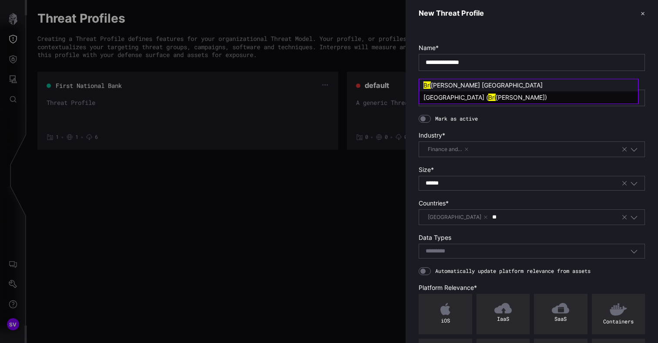
type input "*"
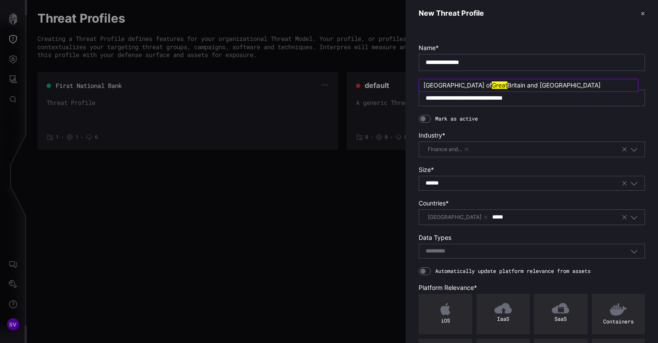
type input "*****"
click at [508, 87] on span "Britain and [GEOGRAPHIC_DATA]" at bounding box center [554, 84] width 93 height 7
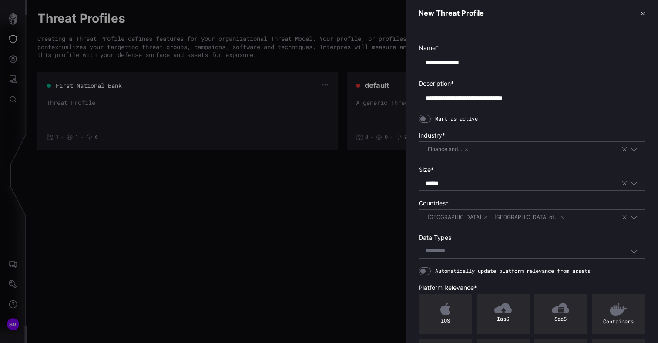
click at [544, 219] on div "[GEOGRAPHIC_DATA] [GEOGRAPHIC_DATA] of…" at bounding box center [523, 217] width 195 height 10
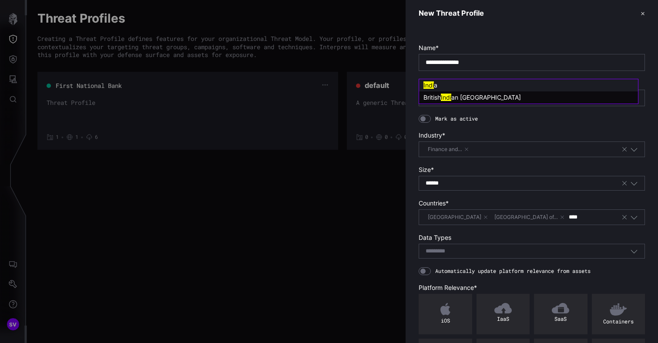
type input "****"
click at [490, 86] on div "Indi a" at bounding box center [529, 85] width 210 height 8
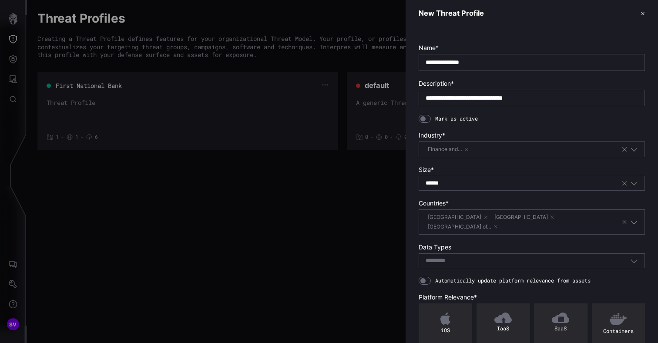
click at [580, 218] on div "[GEOGRAPHIC_DATA] [GEOGRAPHIC_DATA] [GEOGRAPHIC_DATA] of…" at bounding box center [523, 221] width 195 height 19
type input "***"
click at [444, 86] on span "rnsey" at bounding box center [443, 84] width 16 height 7
click at [606, 218] on div "[GEOGRAPHIC_DATA] [GEOGRAPHIC_DATA] [GEOGRAPHIC_DATA] [GEOGRAPHIC_DATA] of…" at bounding box center [523, 221] width 195 height 19
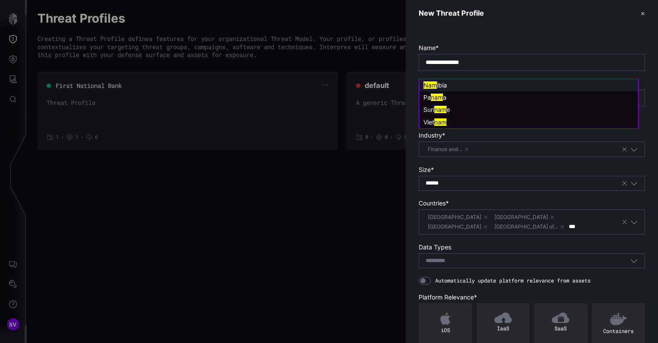
type input "***"
click at [448, 88] on div "Nam ibia" at bounding box center [529, 85] width 210 height 8
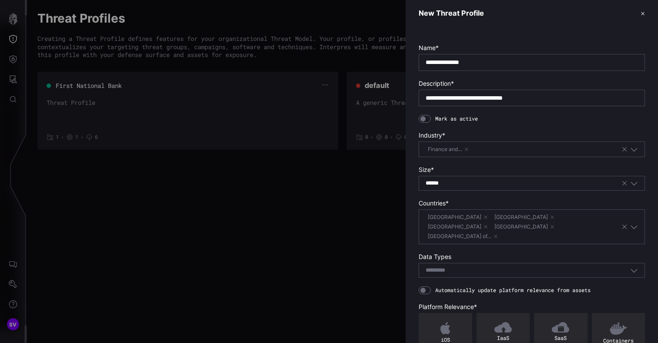
click at [527, 227] on div "[GEOGRAPHIC_DATA] [GEOGRAPHIC_DATA] [GEOGRAPHIC_DATA] [GEOGRAPHIC_DATA] [GEOGRA…" at bounding box center [523, 226] width 195 height 29
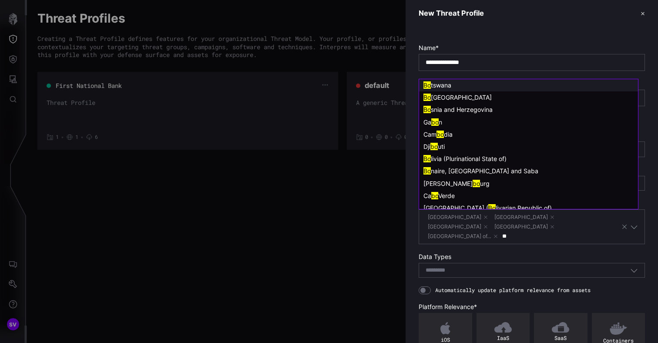
type input "***"
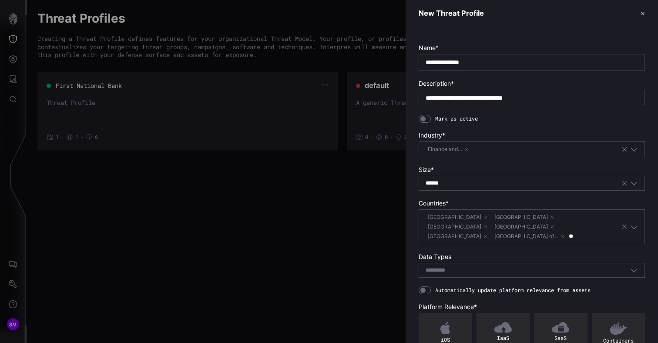
type input "*"
click at [518, 228] on div "[GEOGRAPHIC_DATA] [GEOGRAPHIC_DATA] [GEOGRAPHIC_DATA] [GEOGRAPHIC_DATA] [GEOGRA…" at bounding box center [523, 226] width 195 height 29
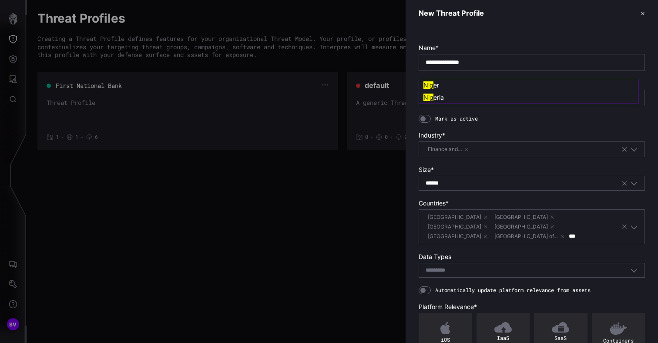
type input "***"
click at [438, 98] on span "eria" at bounding box center [439, 97] width 10 height 7
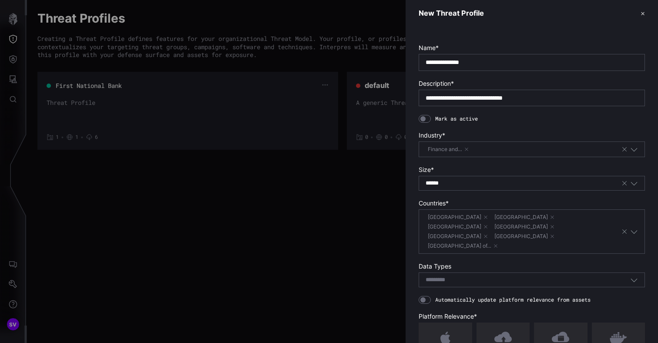
click at [568, 229] on div "[GEOGRAPHIC_DATA] [GEOGRAPHIC_DATA] [GEOGRAPHIC_DATA] [GEOGRAPHIC_DATA] [GEOGRA…" at bounding box center [523, 231] width 195 height 38
type input "***"
click at [445, 85] on span "ambique" at bounding box center [448, 84] width 25 height 7
click at [630, 276] on icon "button" at bounding box center [634, 280] width 8 height 8
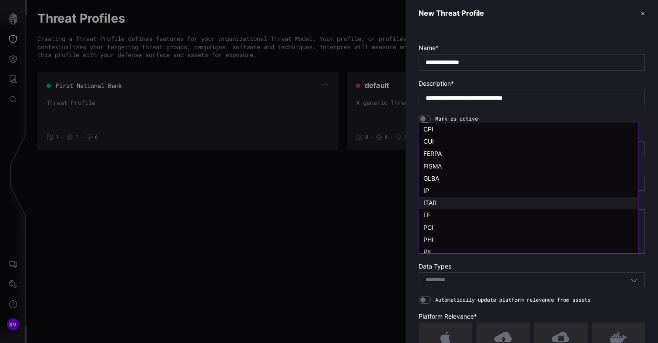
scroll to position [17, 0]
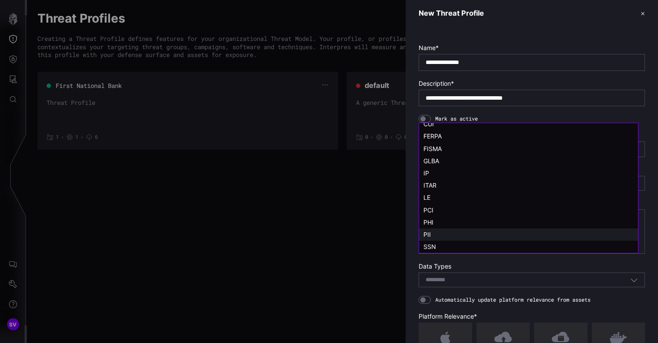
click at [472, 236] on div "PII" at bounding box center [529, 235] width 210 height 8
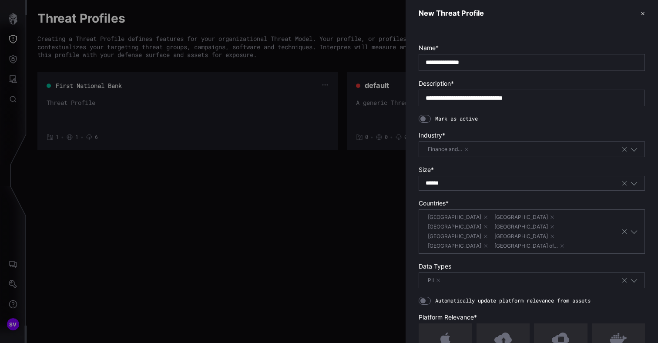
click at [577, 276] on div "PII" at bounding box center [523, 281] width 195 height 10
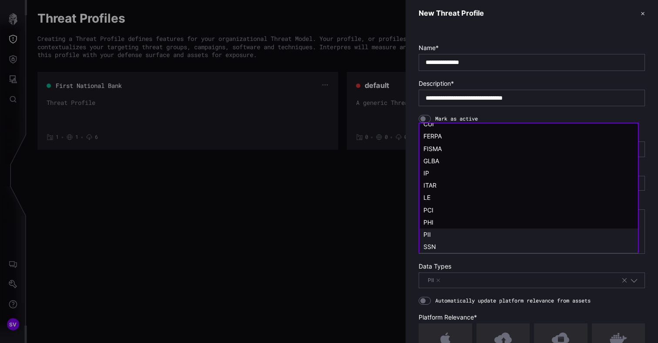
click at [443, 244] on div "SSN" at bounding box center [529, 247] width 210 height 8
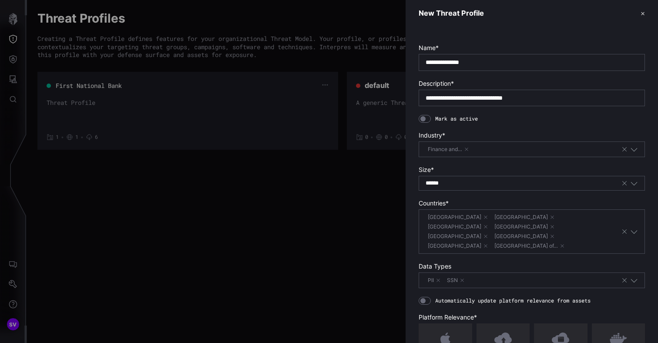
click at [534, 276] on div "PII SSN" at bounding box center [523, 281] width 195 height 10
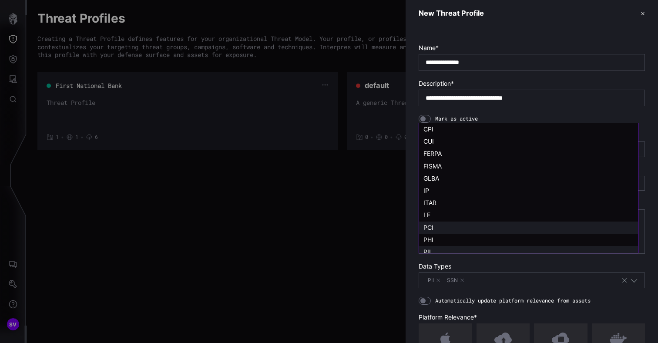
click at [443, 224] on div "PCI" at bounding box center [529, 228] width 210 height 8
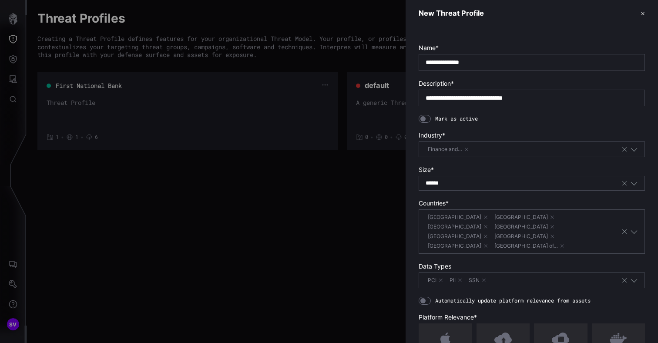
click at [560, 276] on div "PCI PII SSN" at bounding box center [523, 281] width 195 height 10
click at [409, 166] on div "**********" at bounding box center [532, 241] width 253 height 428
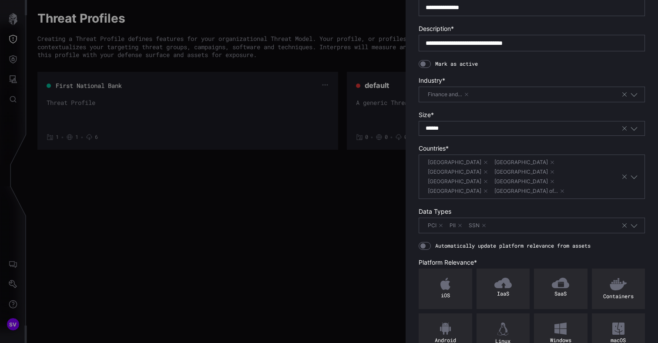
scroll to position [92, 0]
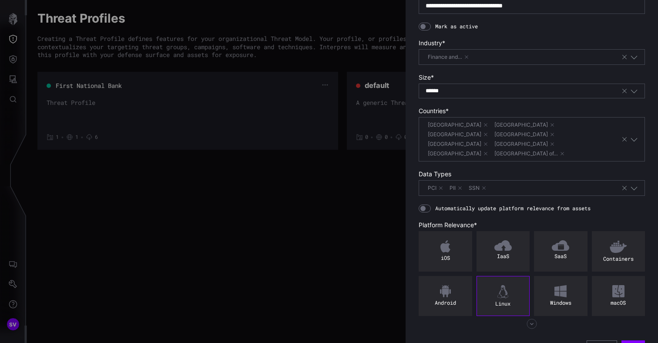
click at [511, 290] on div "Linux" at bounding box center [504, 296] width 54 height 40
click at [563, 300] on div "Windows" at bounding box center [561, 303] width 48 height 7
drag, startPoint x: 600, startPoint y: 277, endPoint x: 594, endPoint y: 281, distance: 6.5
click at [600, 277] on div "macOS" at bounding box center [619, 296] width 54 height 40
click at [533, 319] on icon "button" at bounding box center [532, 324] width 10 height 10
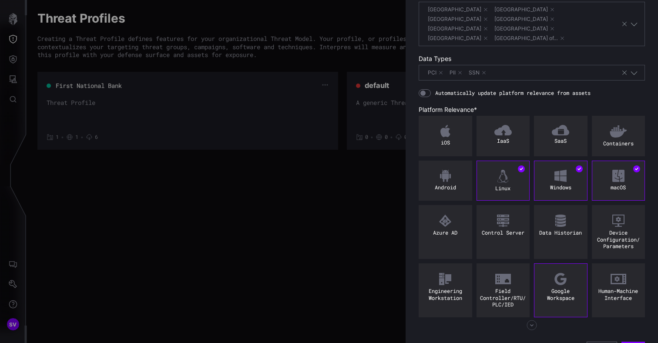
scroll to position [209, 0]
click at [530, 319] on icon "button" at bounding box center [532, 324] width 10 height 10
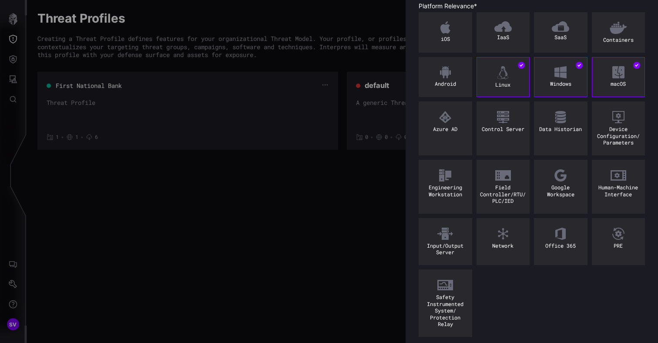
scroll to position [317, 0]
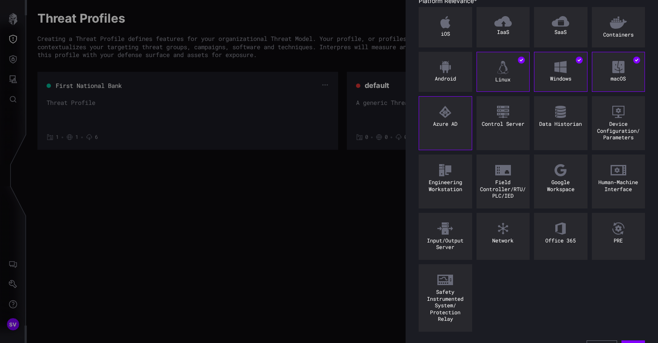
click at [444, 109] on div "Azure AD" at bounding box center [446, 123] width 54 height 54
click at [507, 228] on div "Network" at bounding box center [504, 236] width 54 height 47
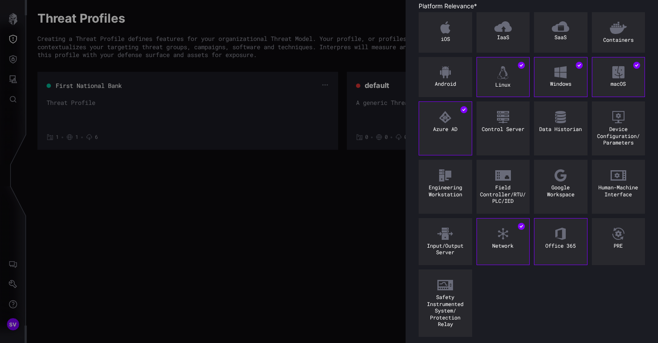
click at [553, 232] on div "Office 365" at bounding box center [561, 241] width 54 height 47
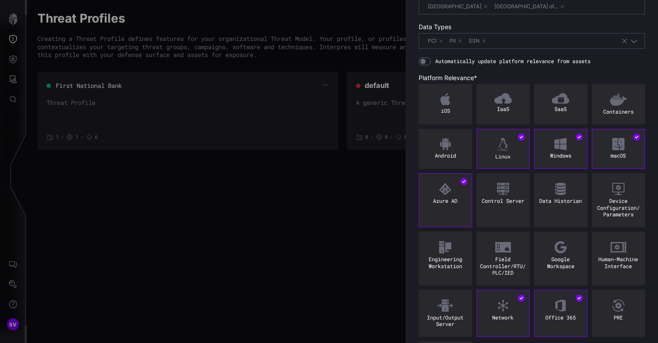
scroll to position [317, 0]
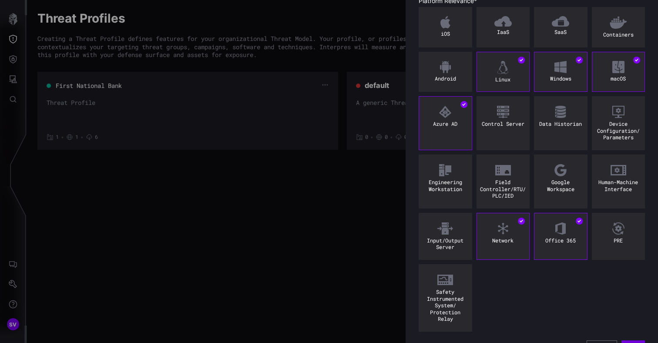
click at [627, 340] on button "Save" at bounding box center [634, 346] width 24 height 13
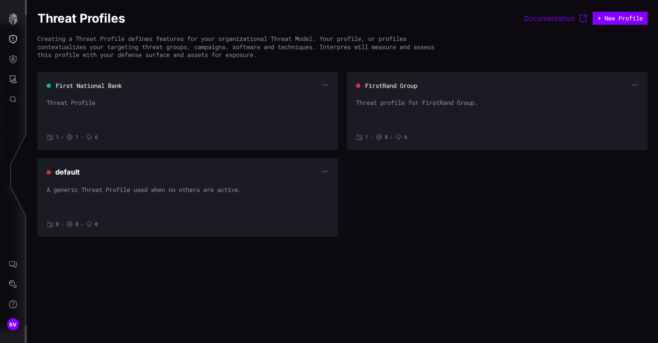
click at [506, 246] on div "Threat Profiles Documentation + New Profile Creating a Threat Profile defines f…" at bounding box center [342, 130] width 631 height 260
click at [367, 267] on div "Threat Profiles Documentation + New Profile Creating a Threat Profile defines f…" at bounding box center [342, 171] width 631 height 343
click at [491, 215] on div "First National Bank Threat Profile 1 • 1 • 6 FirstRand Group Threat profile for…" at bounding box center [342, 154] width 610 height 165
click at [491, 28] on div "Threat Profiles Documentation + New Profile Creating a Threat Profile defines f…" at bounding box center [342, 130] width 631 height 260
